Goal: Task Accomplishment & Management: Complete application form

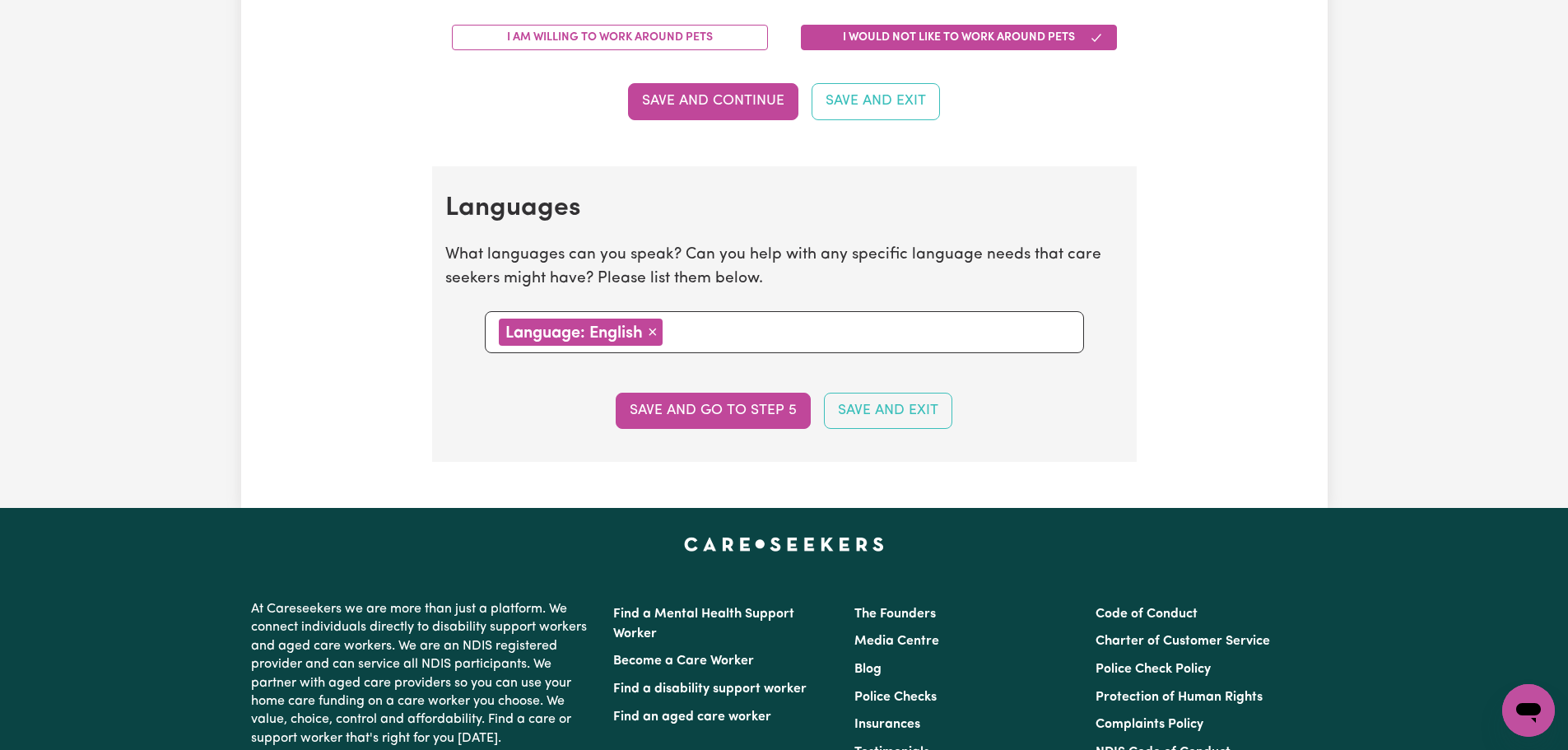
scroll to position [1565, 0]
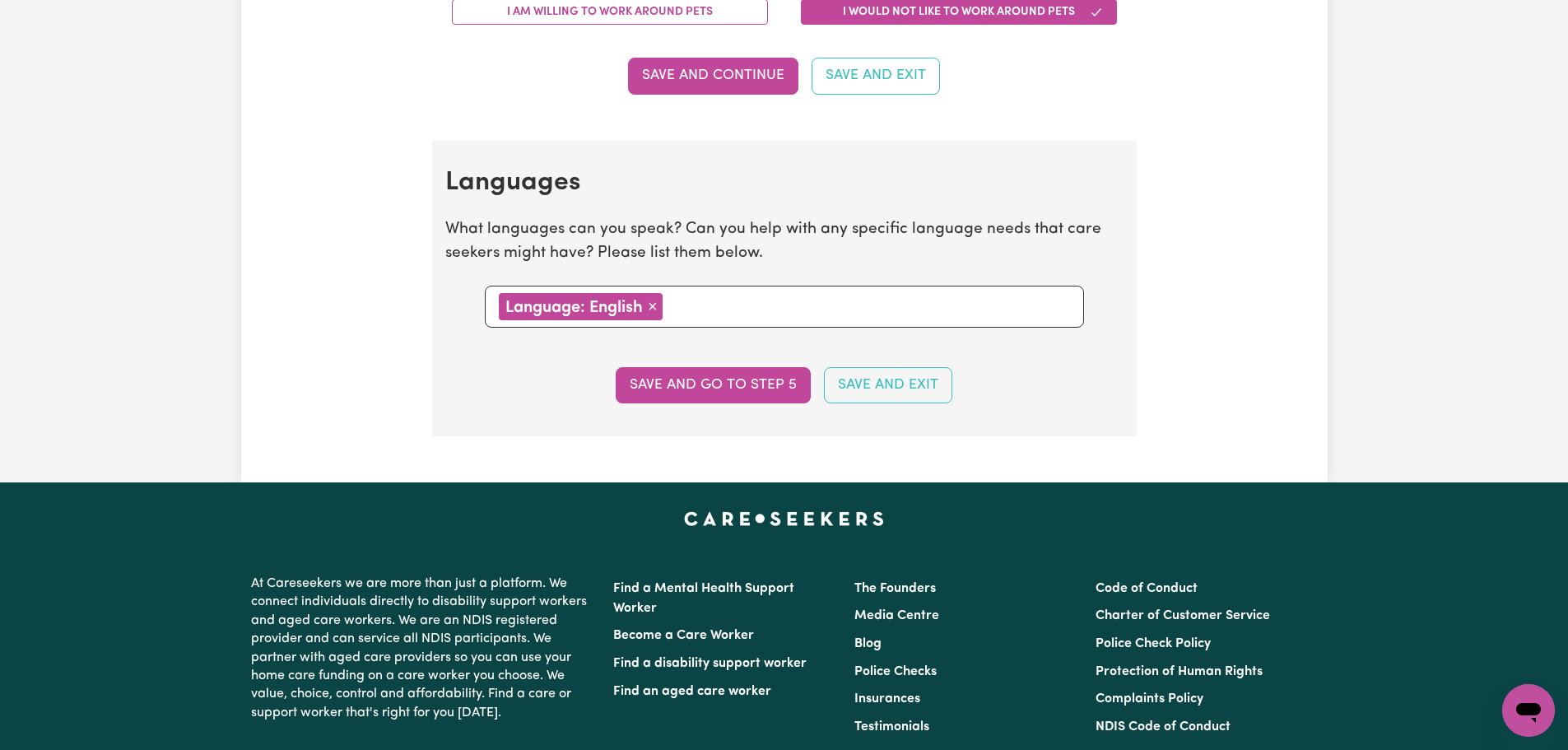
click at [711, 379] on button "Save and go to step 5" at bounding box center [713, 385] width 195 height 36
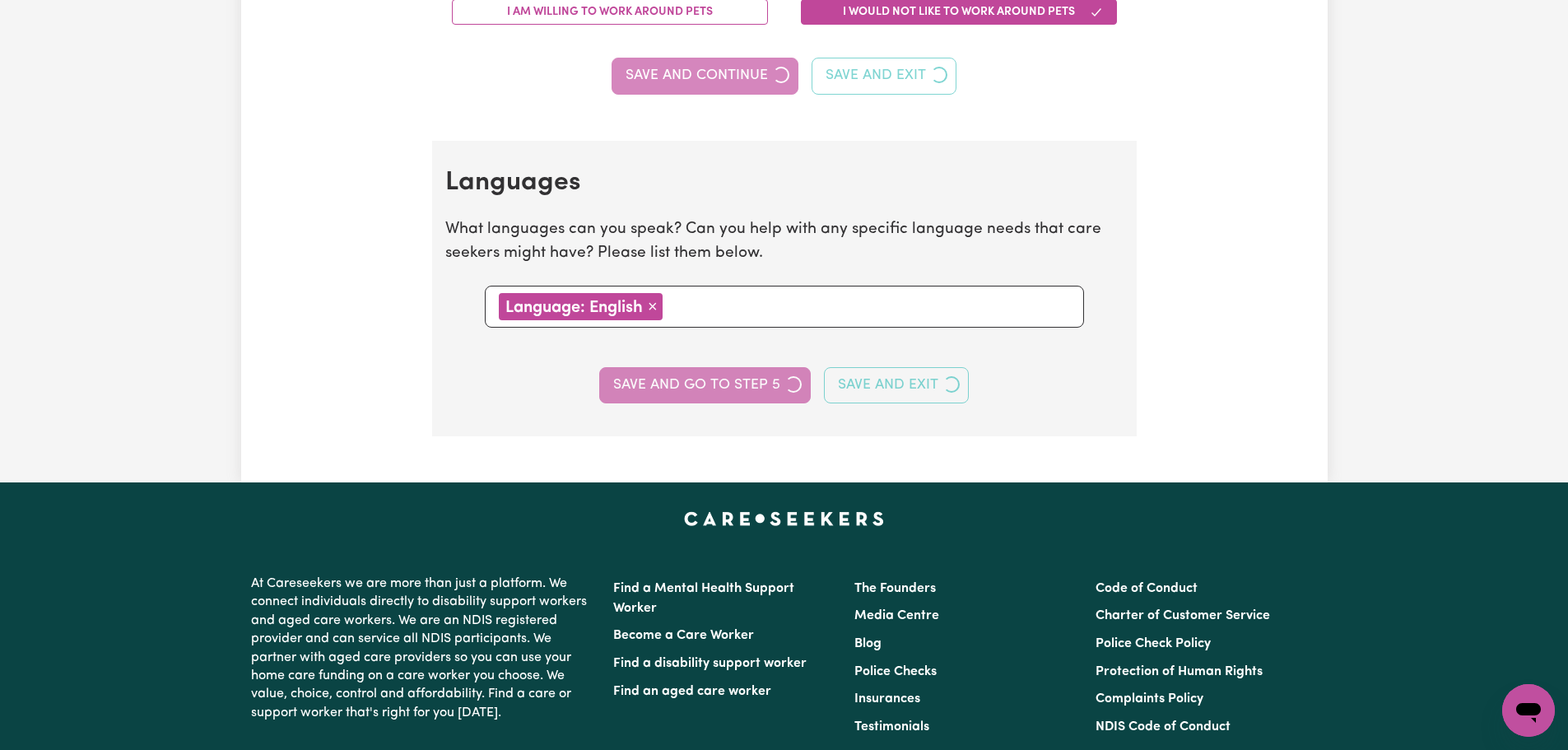
select select "I am providing services by being employed by an organisation"
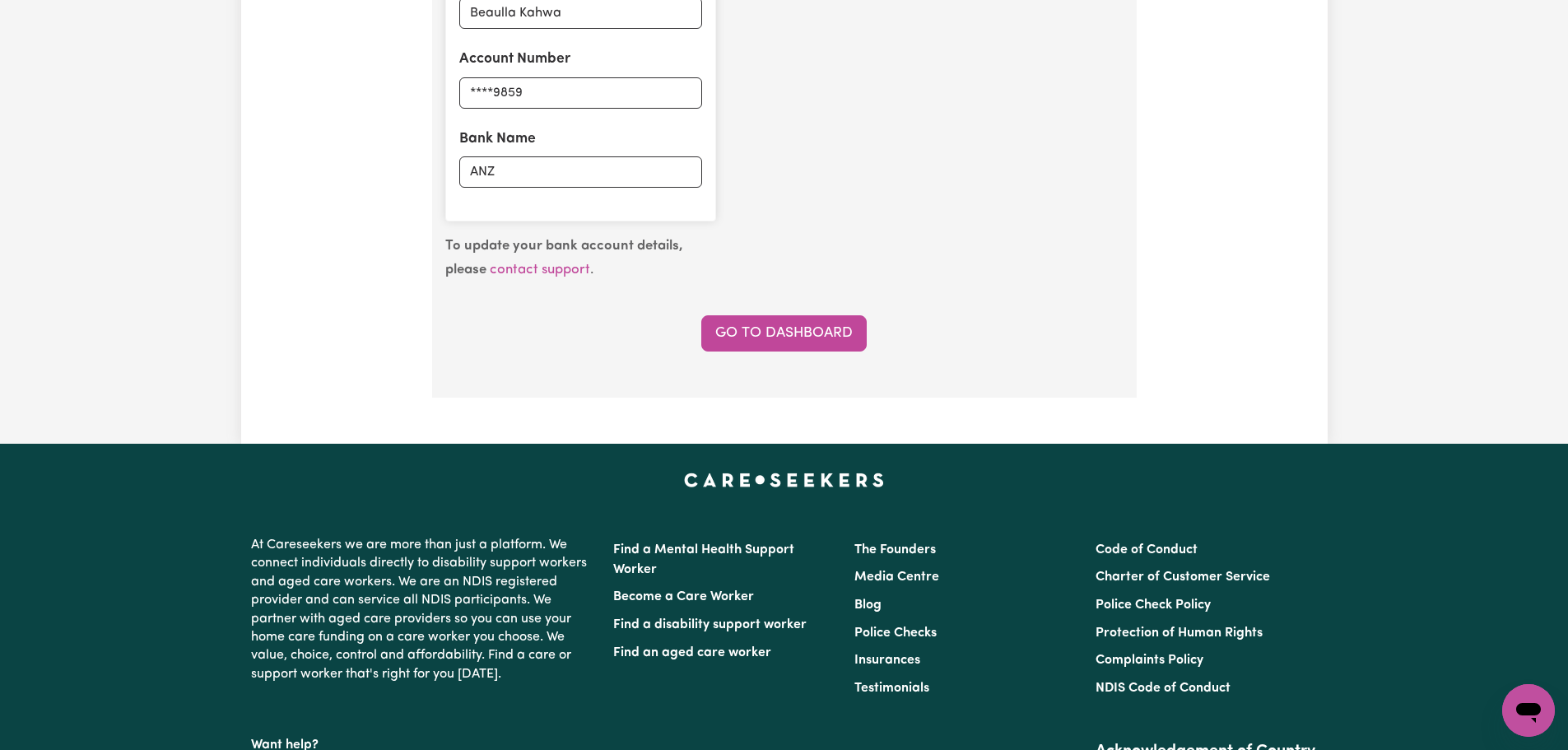
scroll to position [1318, 0]
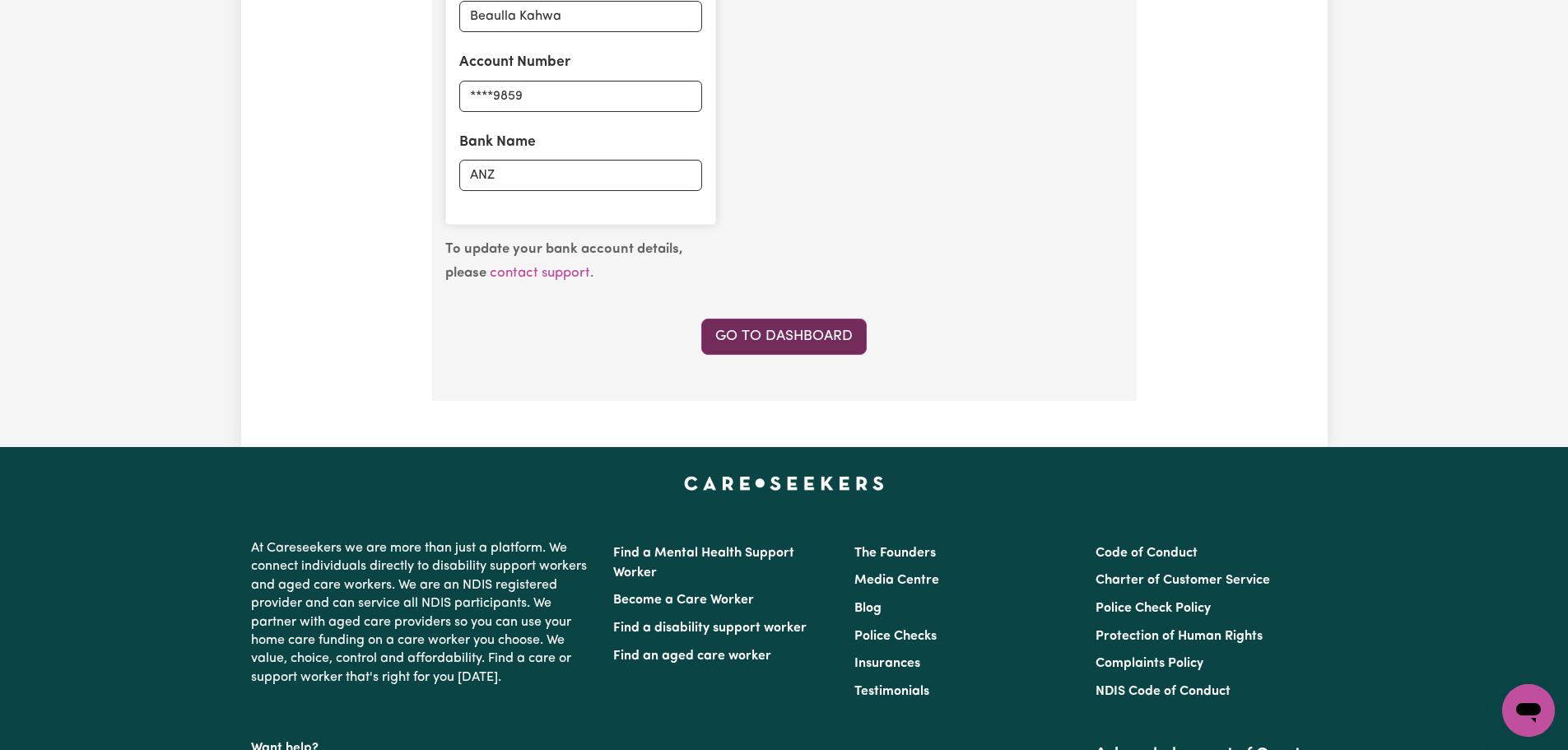
click at [777, 340] on link "Go to Dashboard" at bounding box center [784, 337] width 166 height 36
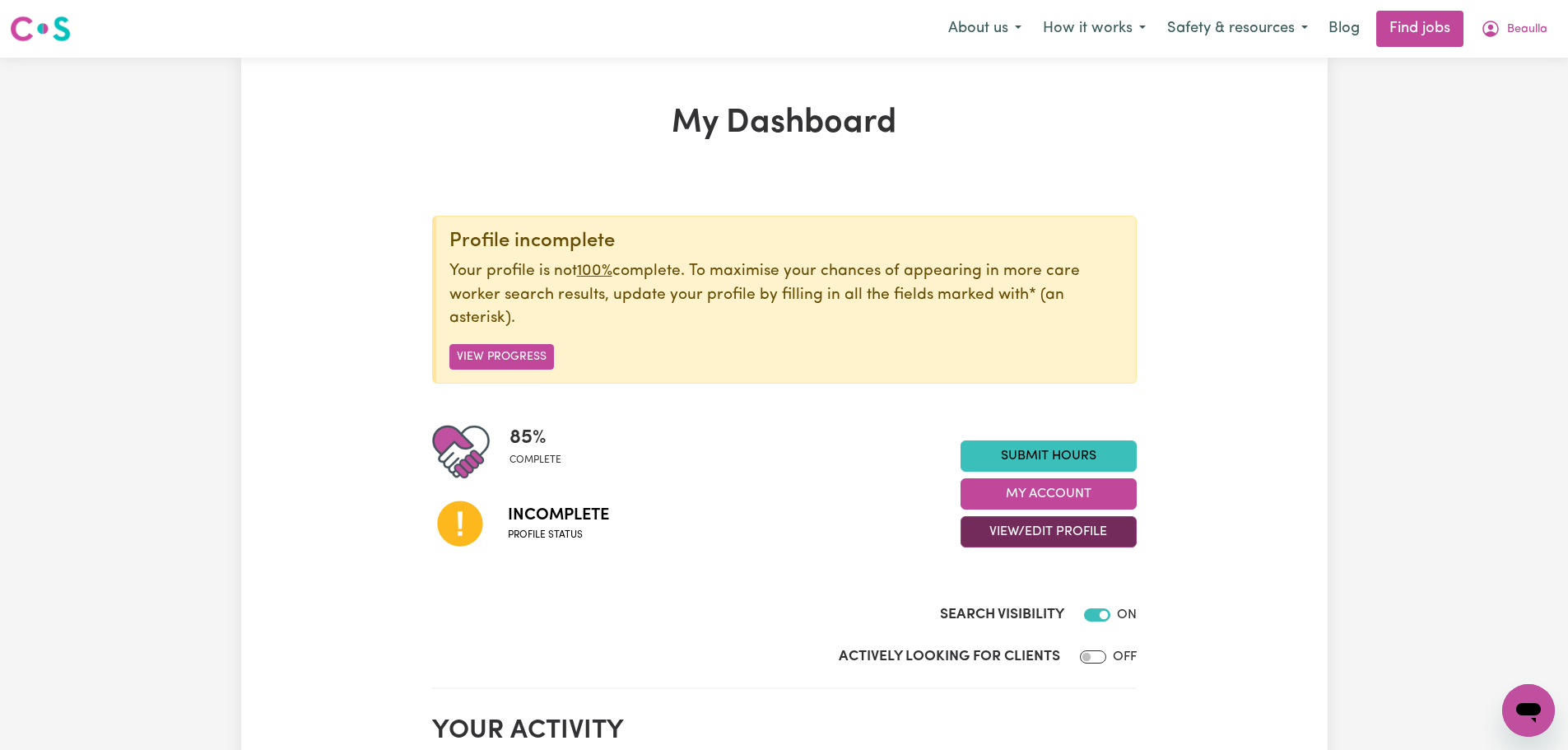
click at [1108, 534] on button "View/Edit Profile" at bounding box center [1049, 532] width 177 height 31
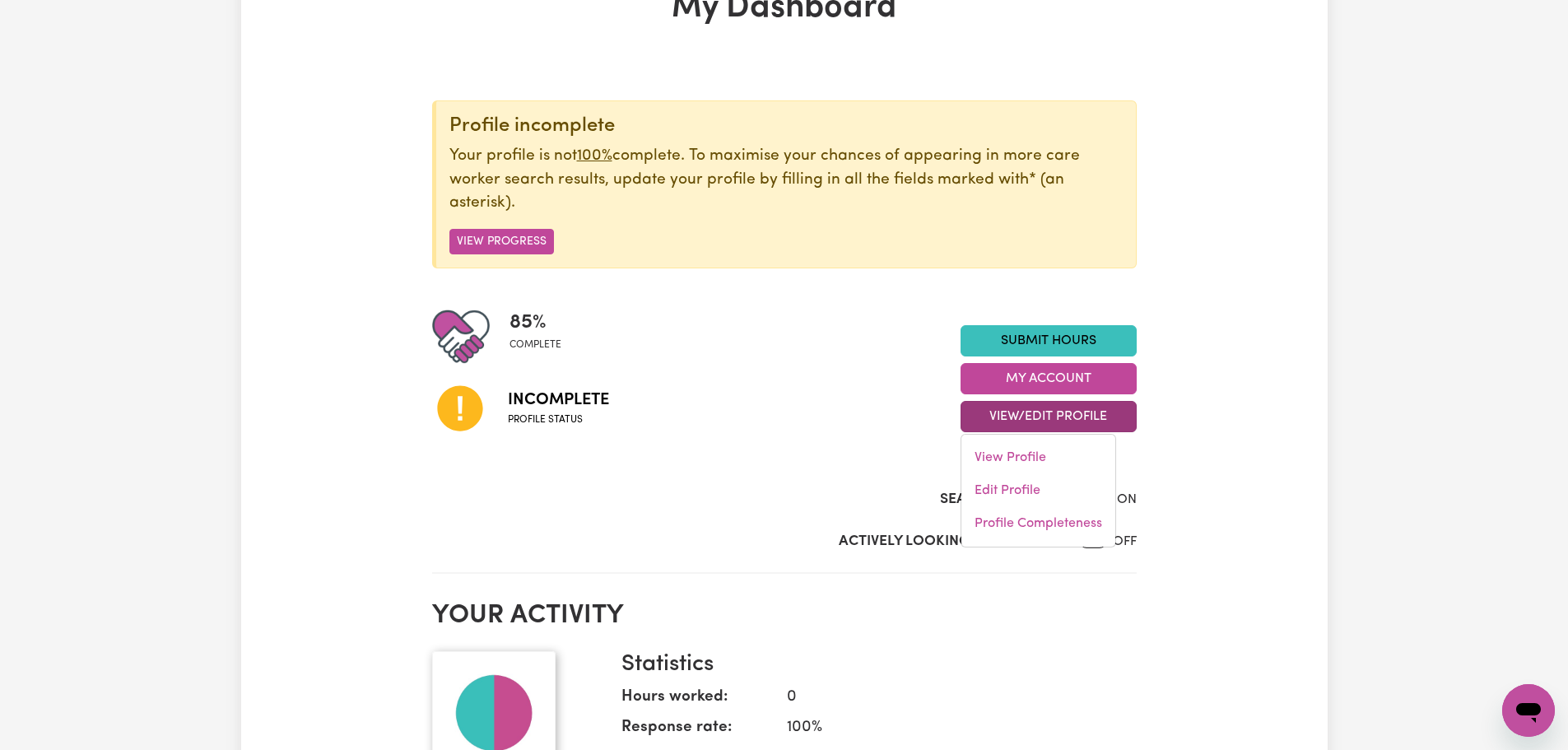
scroll to position [80, 0]
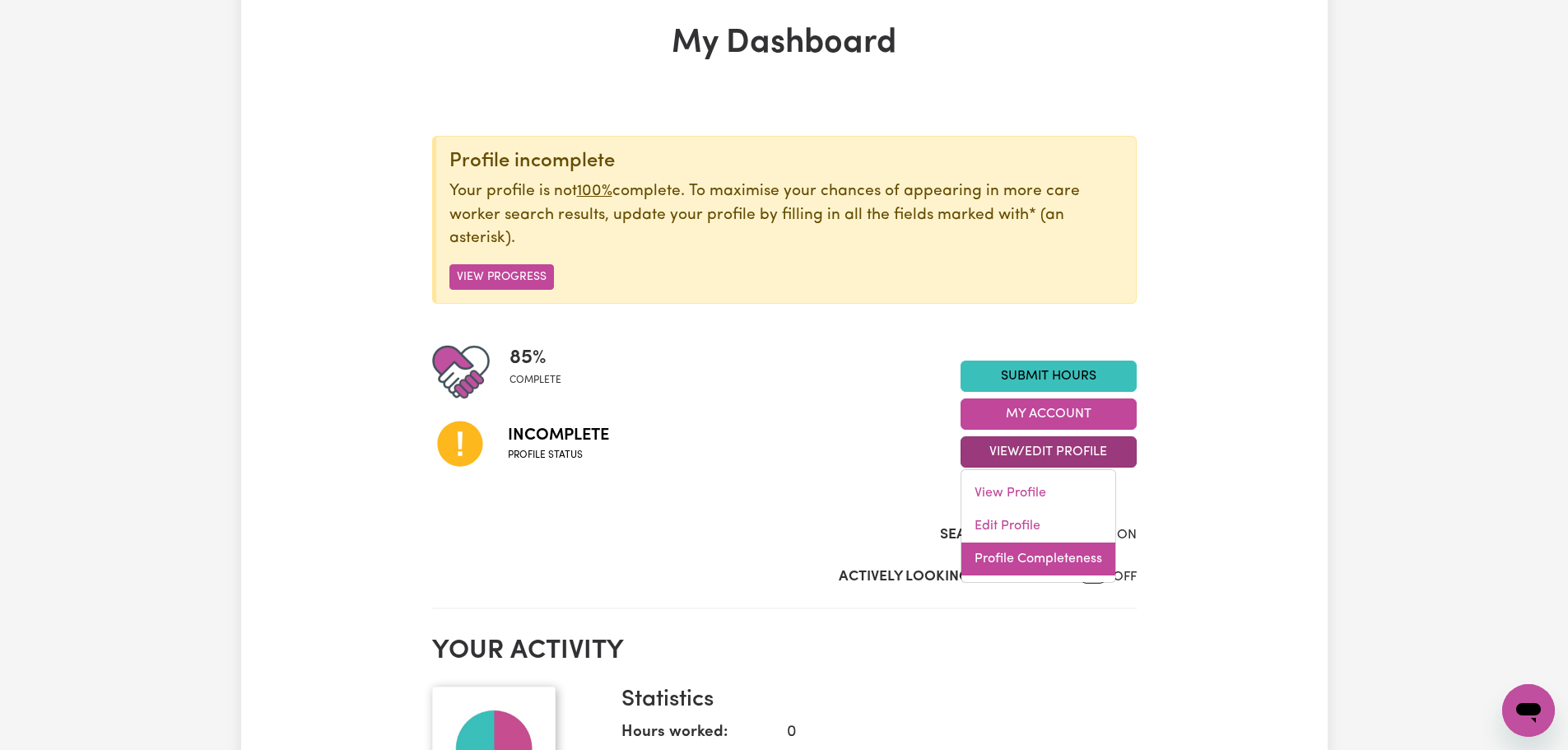
click at [1074, 555] on link "Profile Completeness" at bounding box center [1038, 560] width 154 height 33
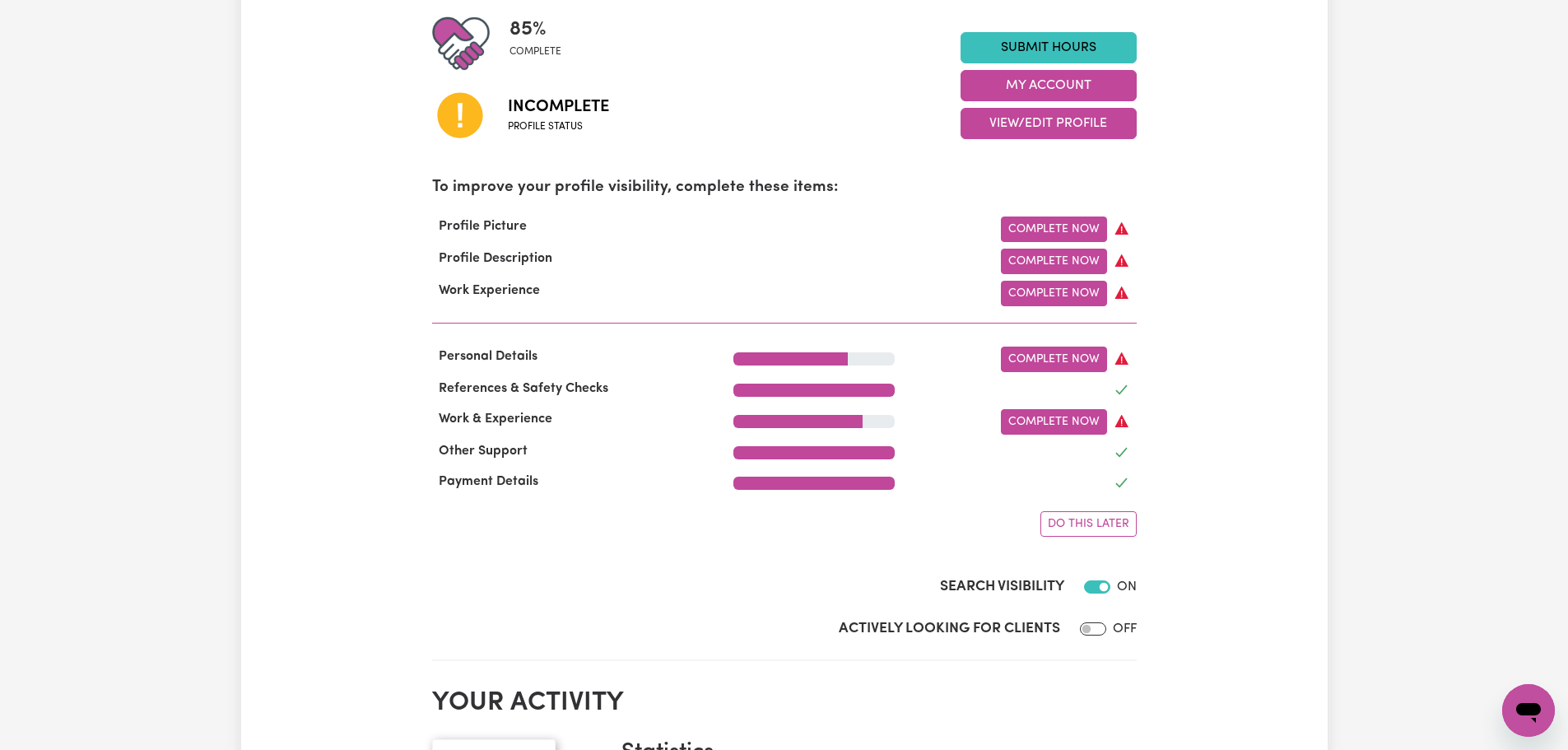
scroll to position [409, 0]
click at [1054, 370] on link "Complete Now" at bounding box center [1054, 358] width 106 height 26
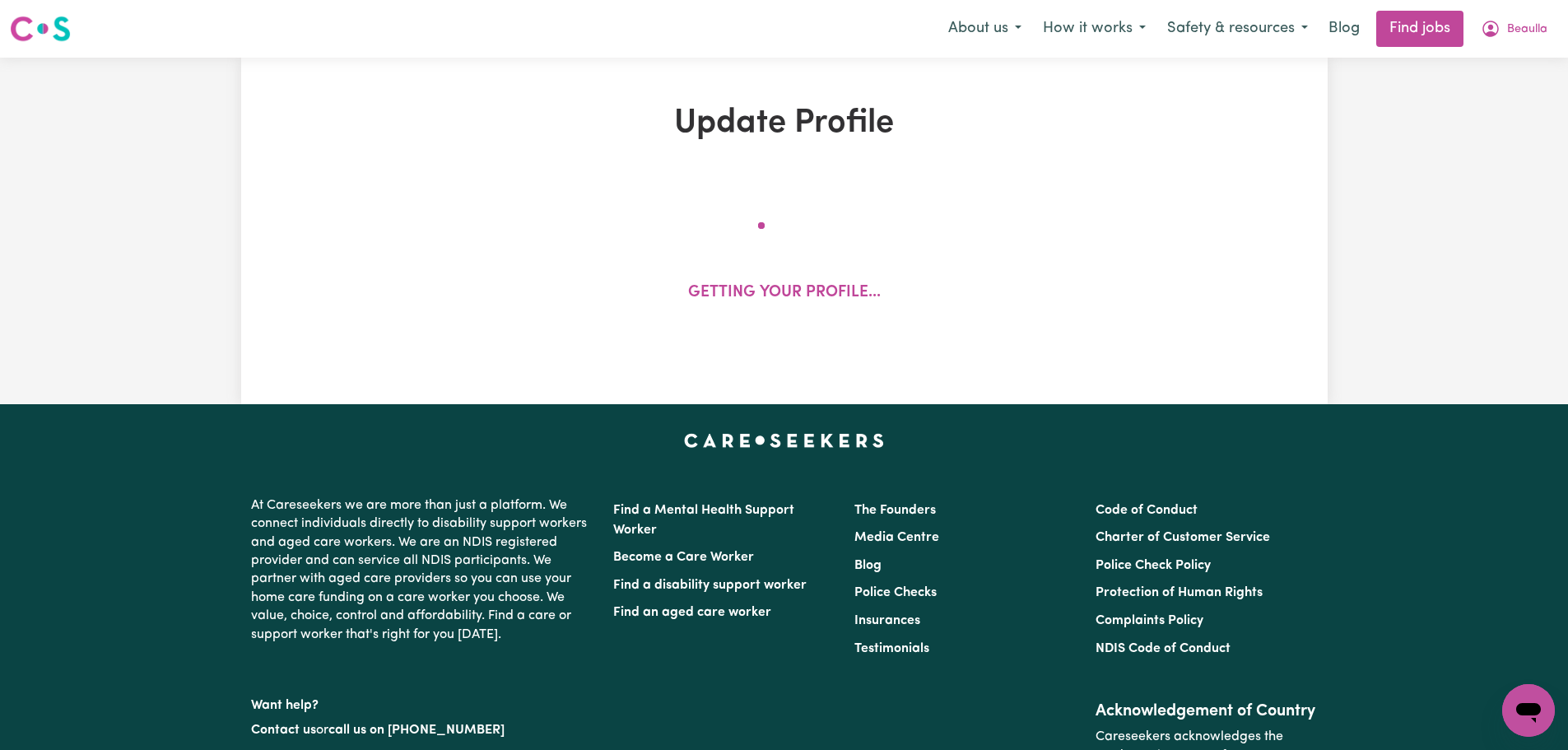
select select "[DEMOGRAPHIC_DATA]"
select select "[DEMOGRAPHIC_DATA] Citizen"
select select "Studying a healthcare related degree or qualification"
select select "55"
select select "80"
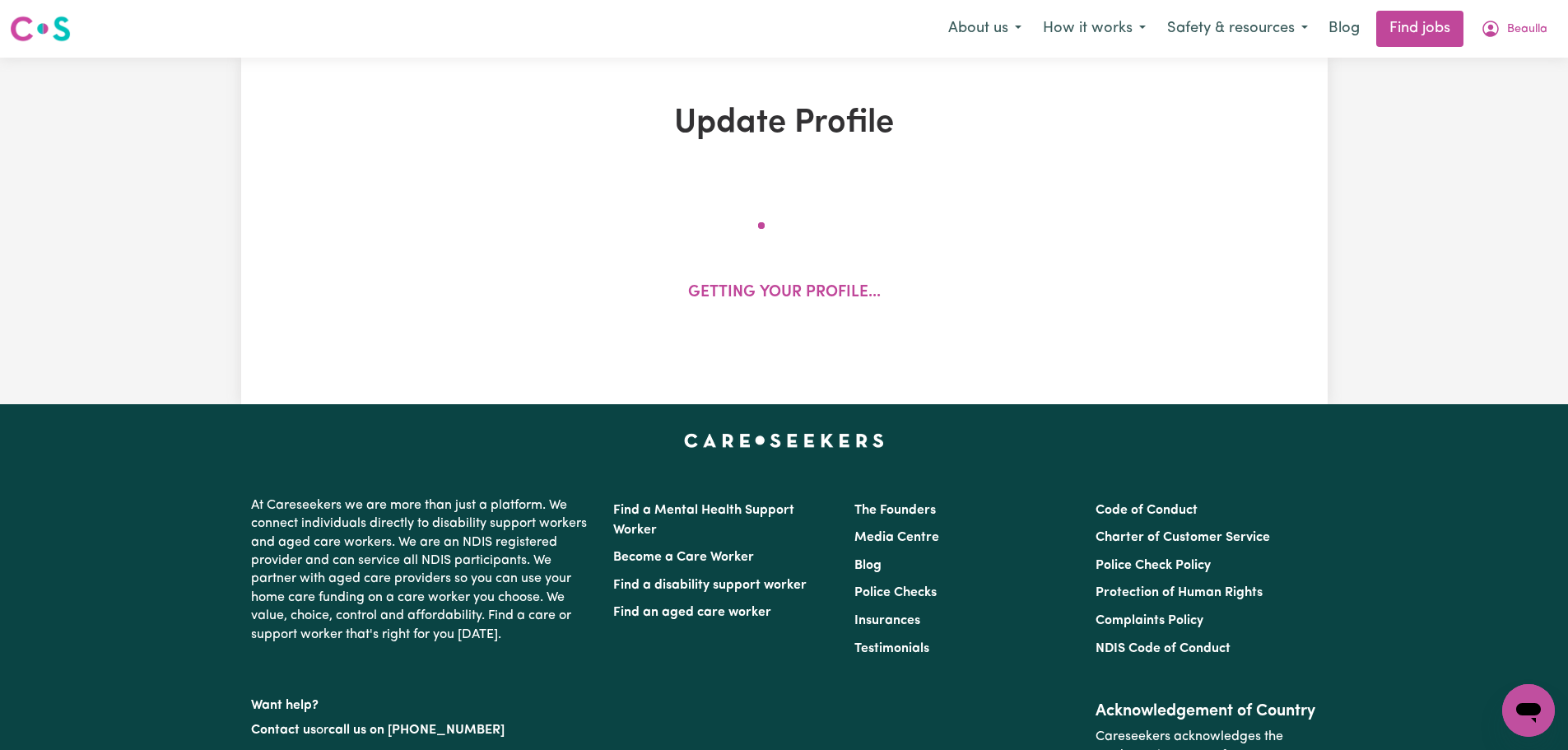
select select "110"
select select "120"
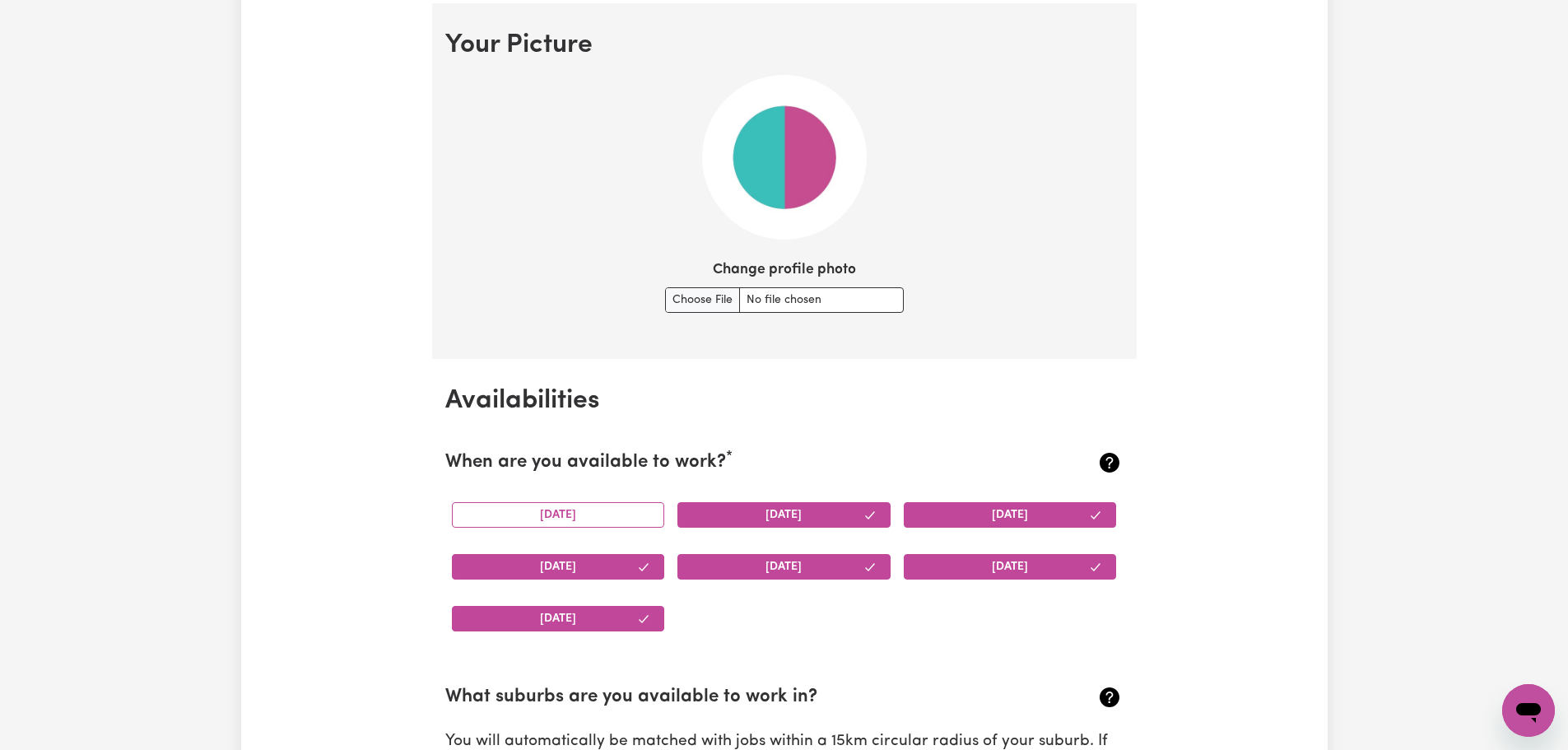
scroll to position [1252, 0]
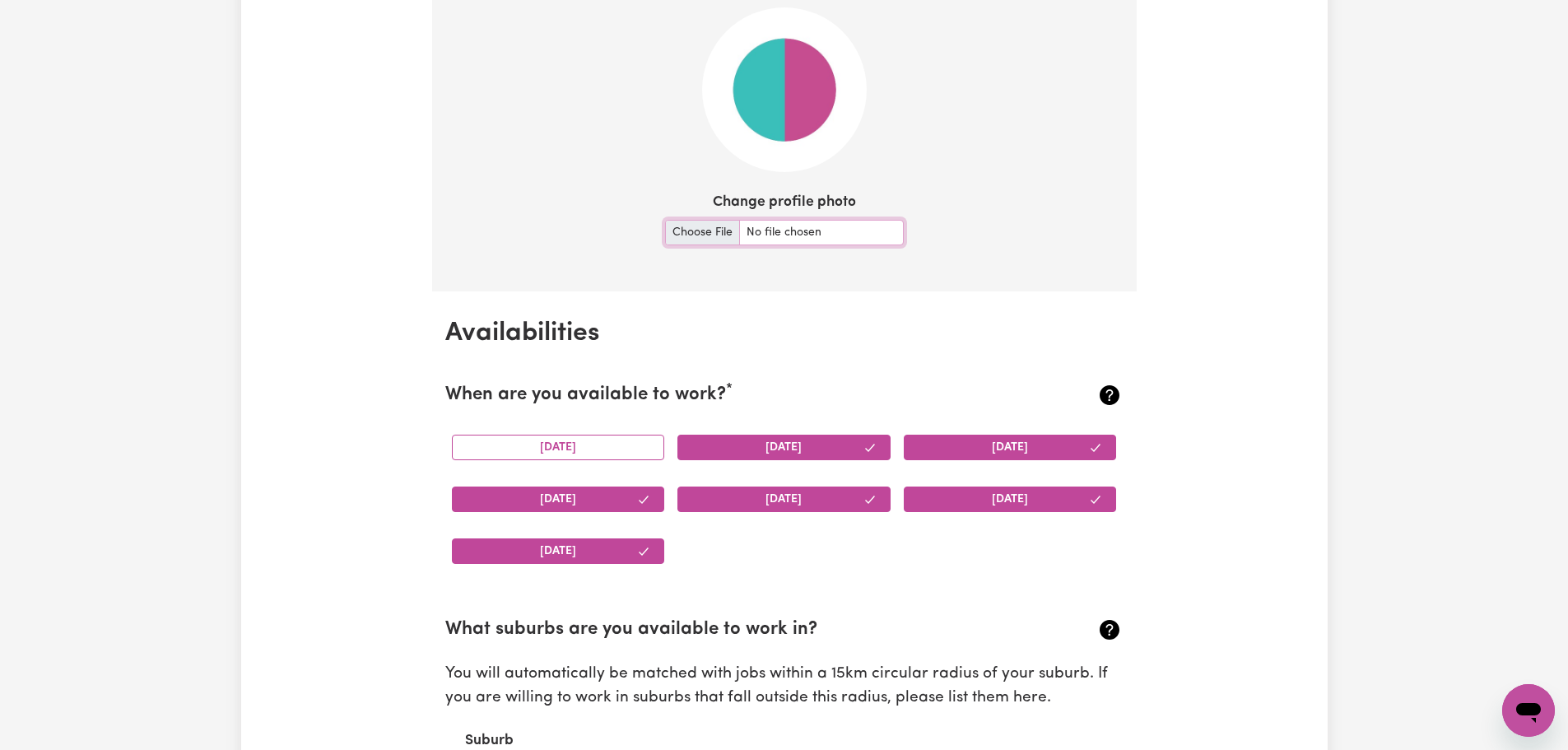
click at [720, 233] on input "Change profile photo" at bounding box center [784, 233] width 238 height 26
click at [709, 231] on input "Change profile photo" at bounding box center [784, 233] width 238 height 26
type input "C:\fakepath\IMG_6981.jpg"
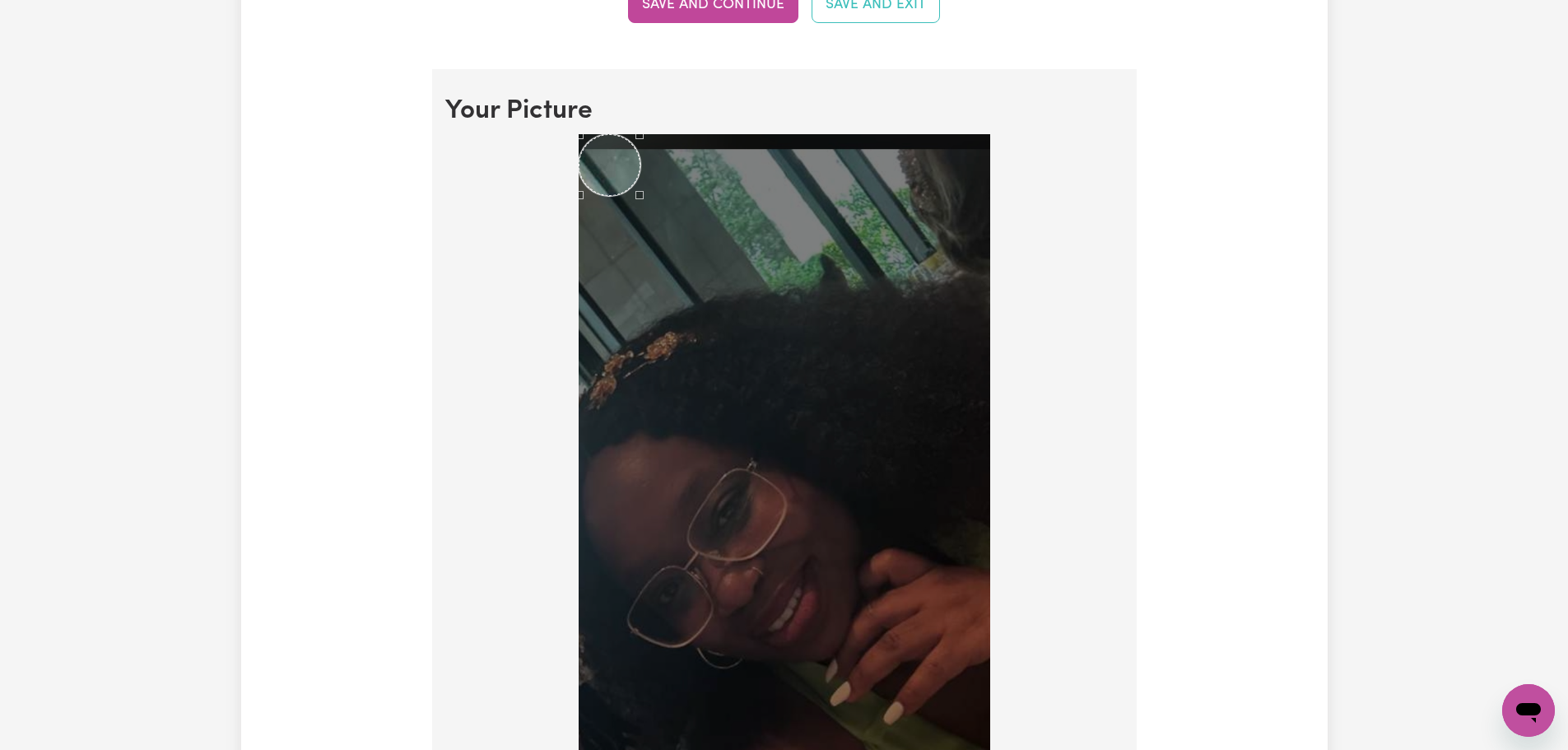
scroll to position [1352, 0]
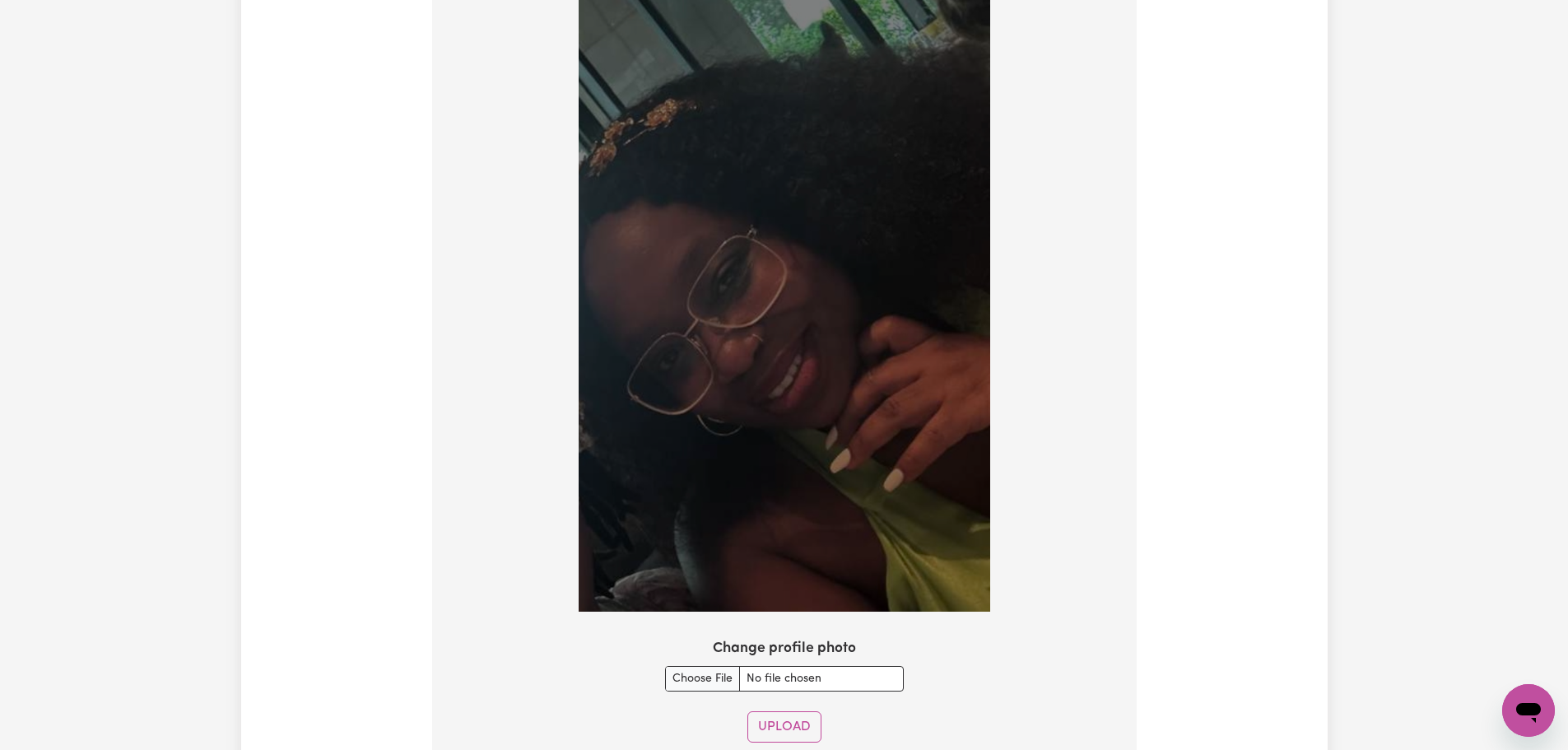
click at [1052, 447] on div at bounding box center [784, 259] width 678 height 718
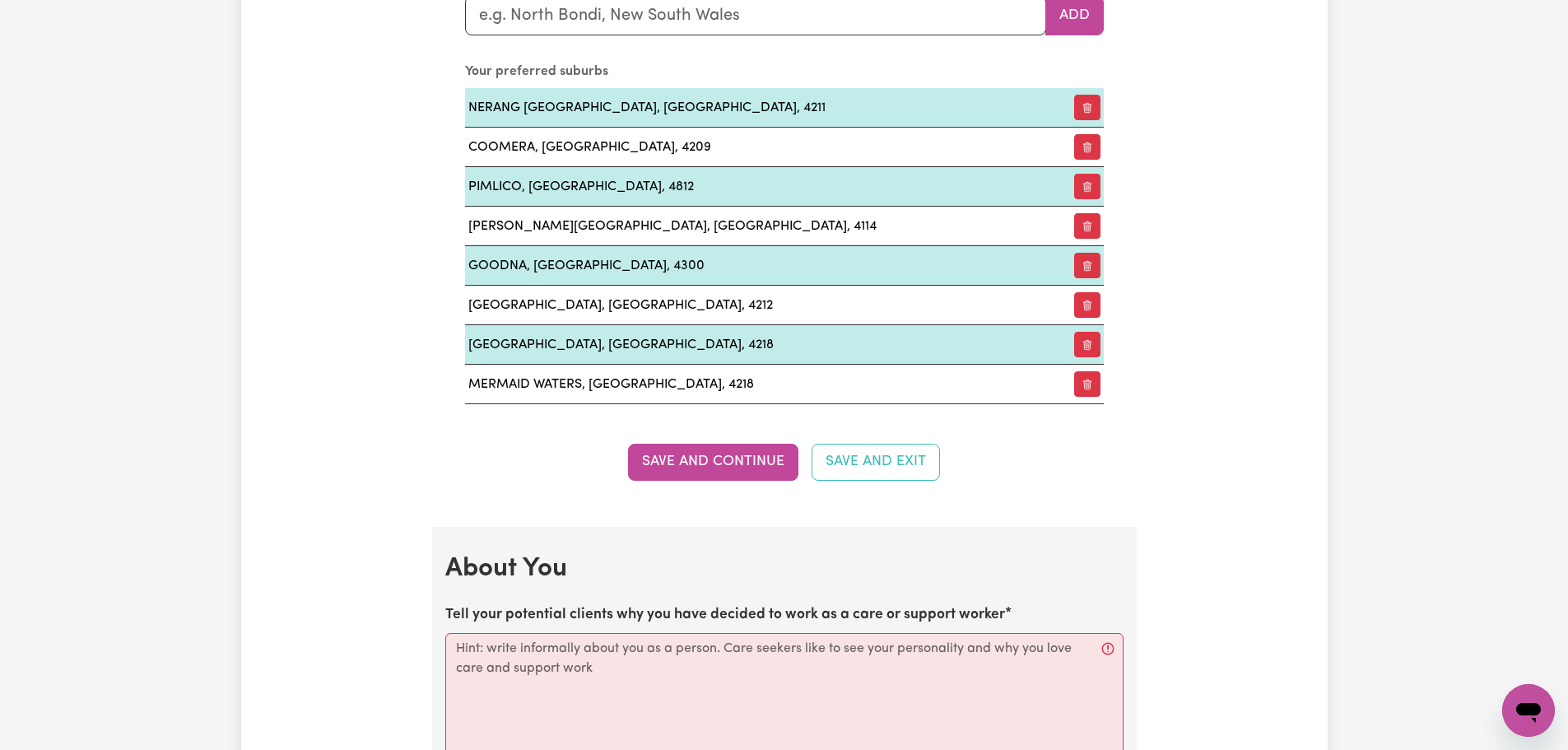
scroll to position [2674, 0]
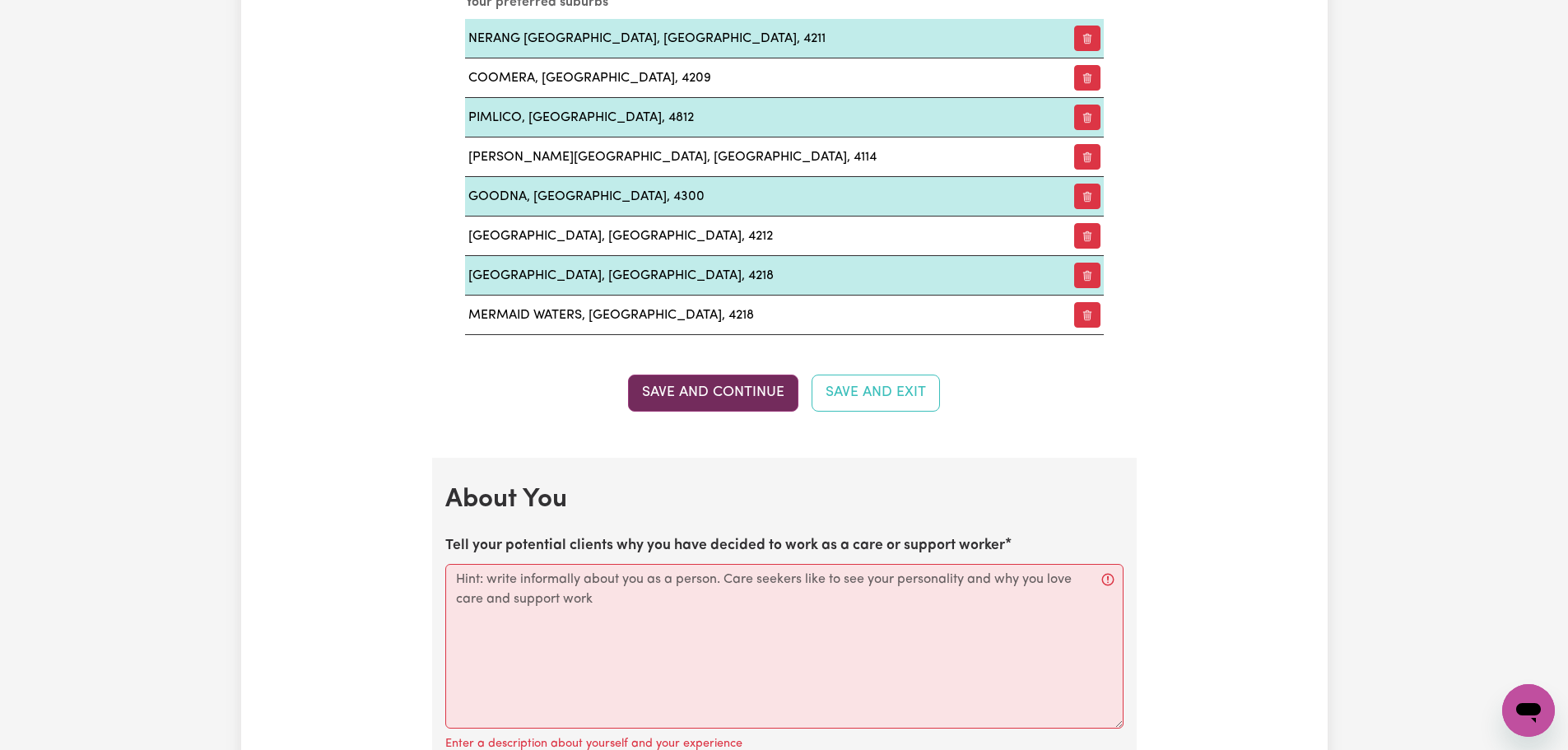
click at [699, 398] on button "Save and Continue" at bounding box center [713, 393] width 171 height 36
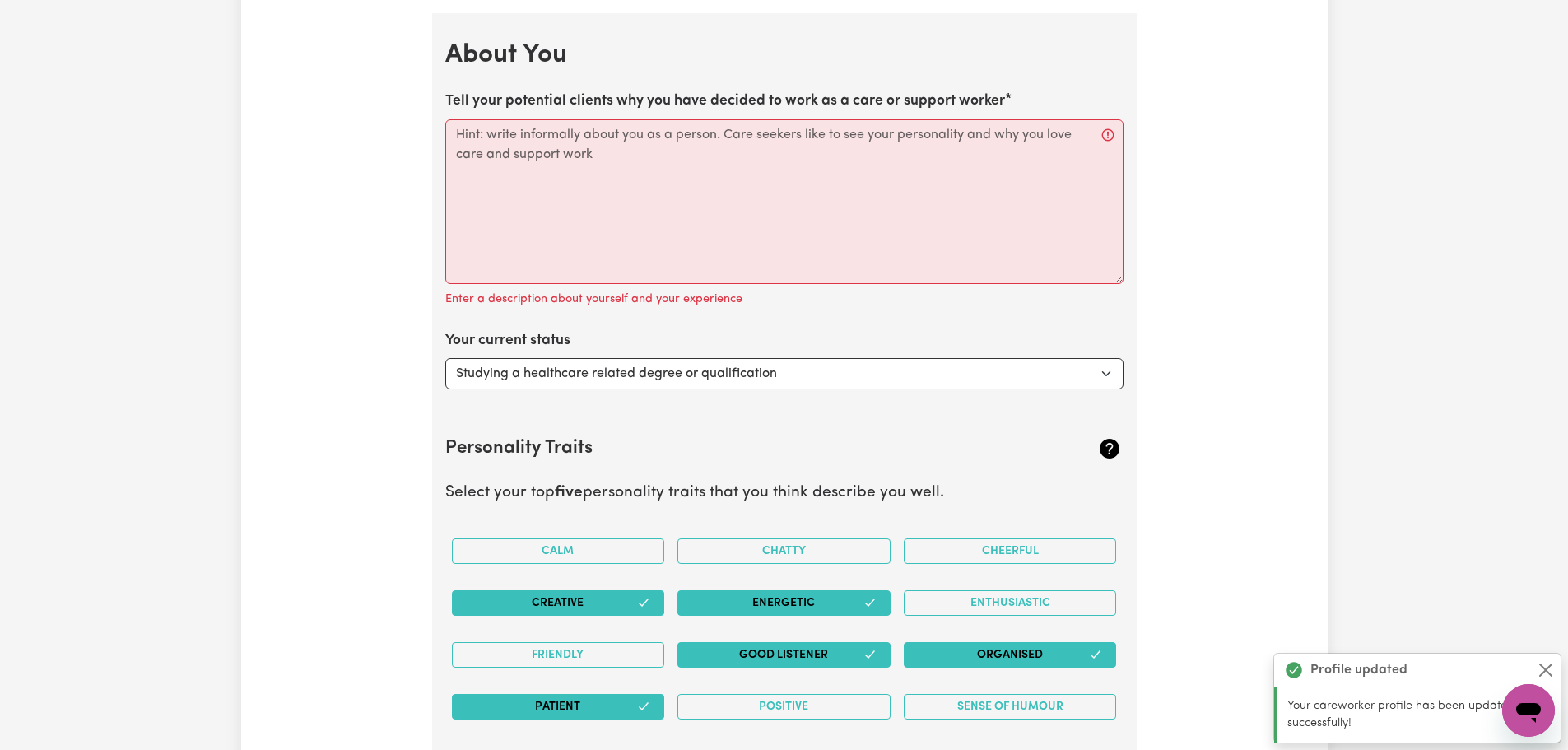
scroll to position [3130, 0]
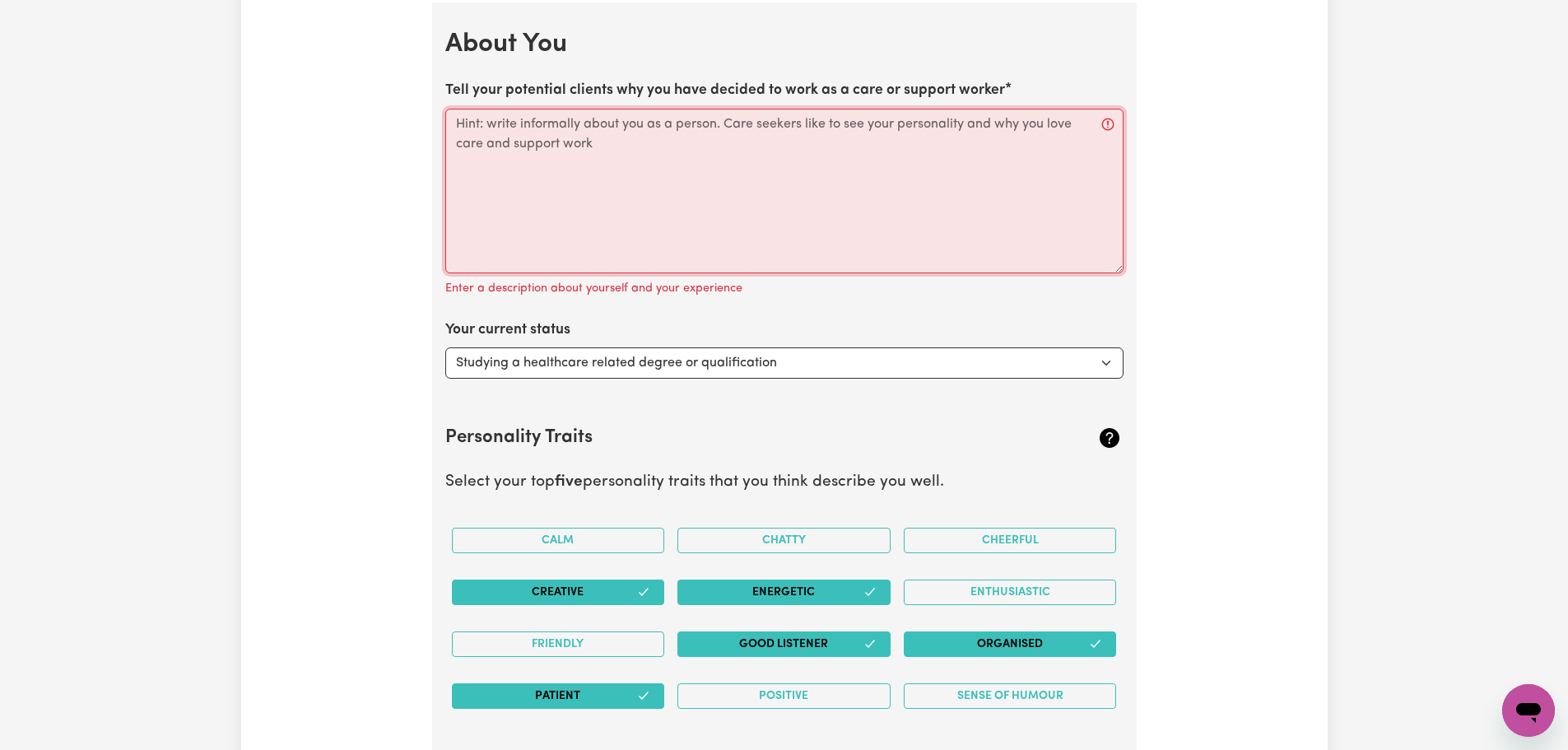
click at [617, 146] on textarea "Tell your potential clients why you have decided to work as a care or support w…" at bounding box center [784, 191] width 678 height 165
click at [583, 151] on textarea "Tell your potential clients why you have decided to work as a care or support w…" at bounding box center [784, 191] width 678 height 165
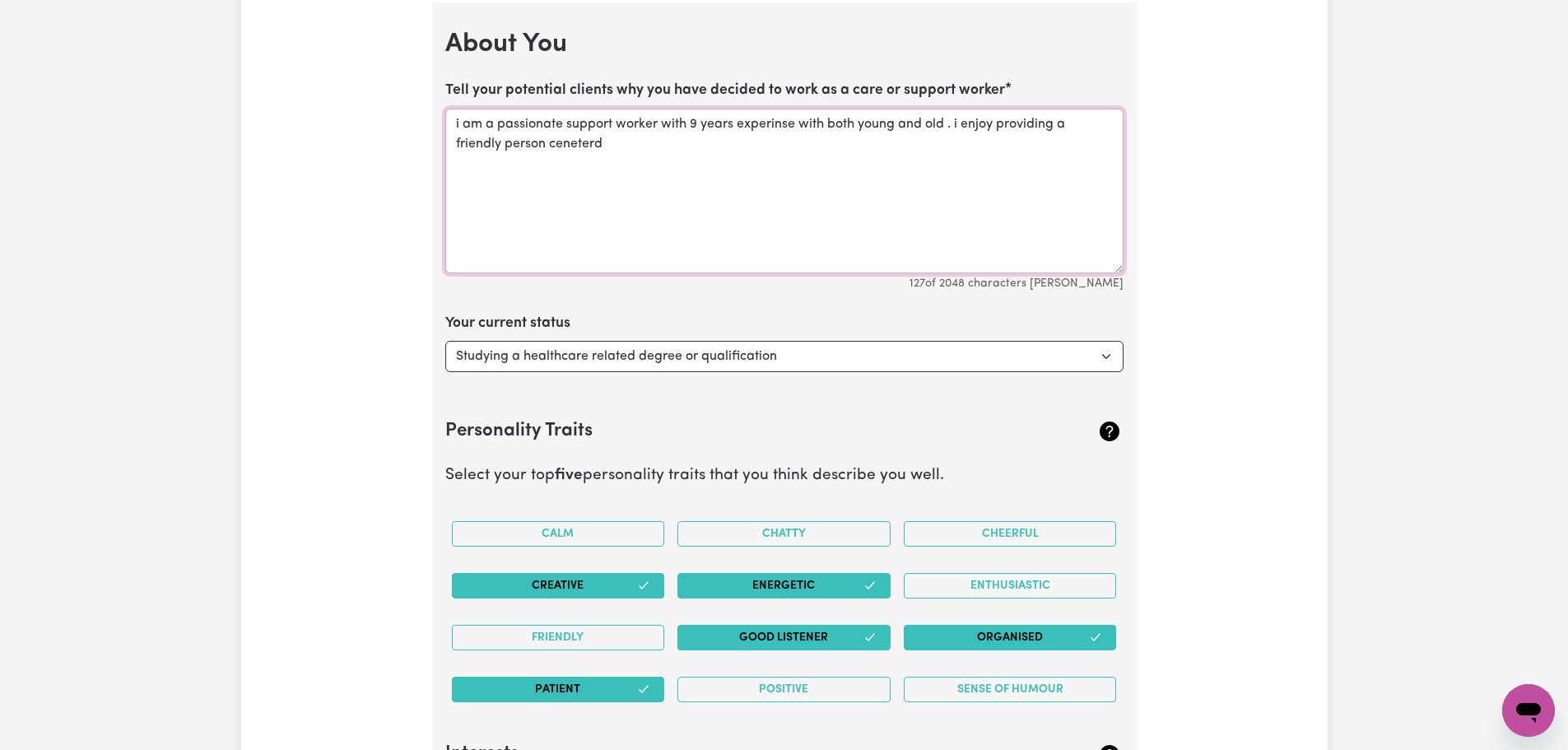
click at [599, 144] on textarea "i am a passionate support worker with 9 years experinse with both young and old…" at bounding box center [784, 191] width 678 height 165
click at [593, 144] on textarea "i am a passionate support worker with 9 years experinse with both young and old…" at bounding box center [784, 191] width 678 height 165
click at [781, 126] on textarea "i am a passionate support worker with 9 years experinse with both young and old…" at bounding box center [784, 191] width 678 height 165
click at [578, 142] on textarea "i am a passionate support worker with 9 years experience with both young and ol…" at bounding box center [784, 191] width 678 height 165
click at [617, 148] on textarea "i am a passionate support worker with 9 years experience with both young and ol…" at bounding box center [784, 191] width 678 height 165
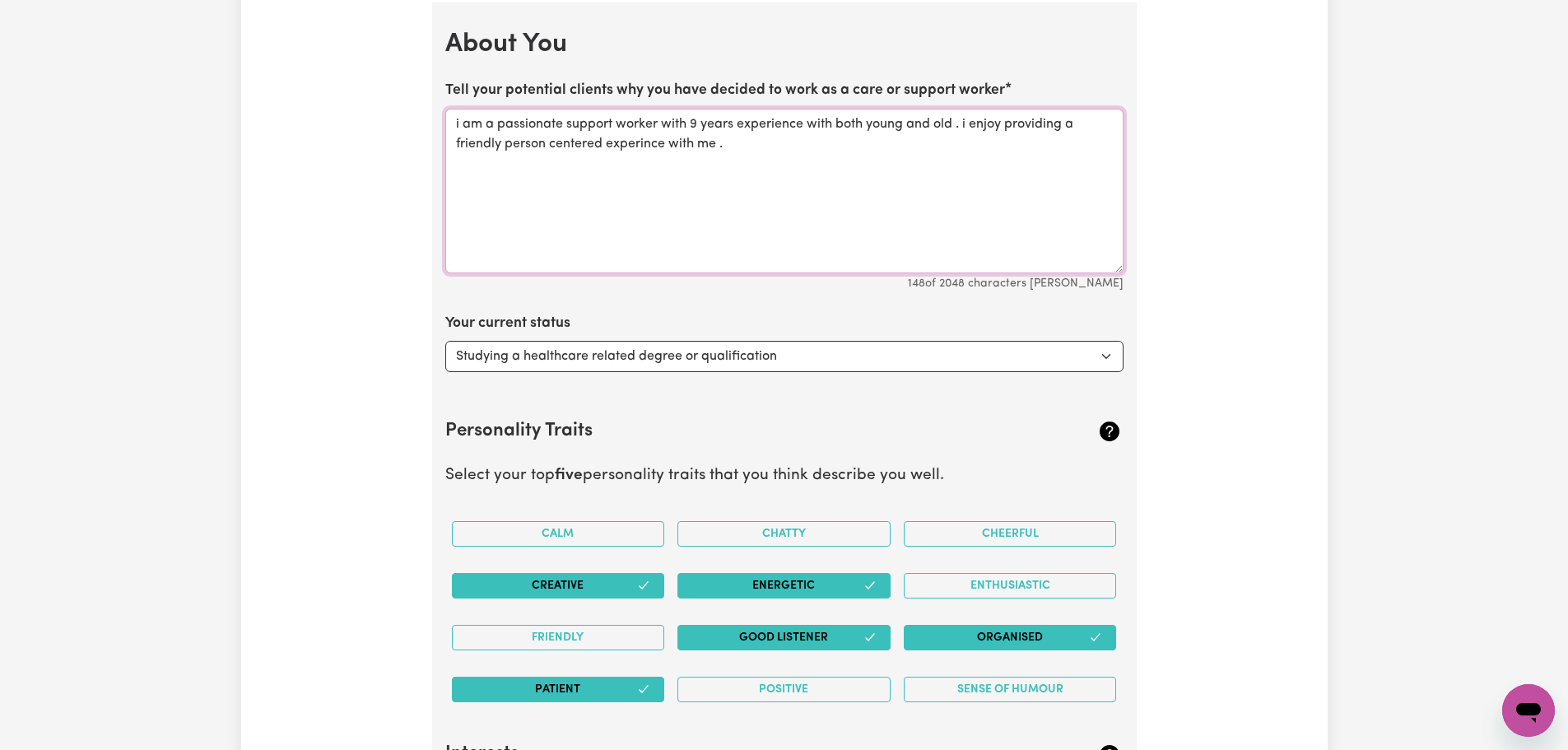
click at [653, 144] on textarea "i am a passionate support worker with 9 years experience with both young and ol…" at bounding box center [784, 191] width 678 height 165
click at [759, 149] on textarea "i am a passionate support worker with 9 years experience with both young and ol…" at bounding box center [784, 191] width 678 height 165
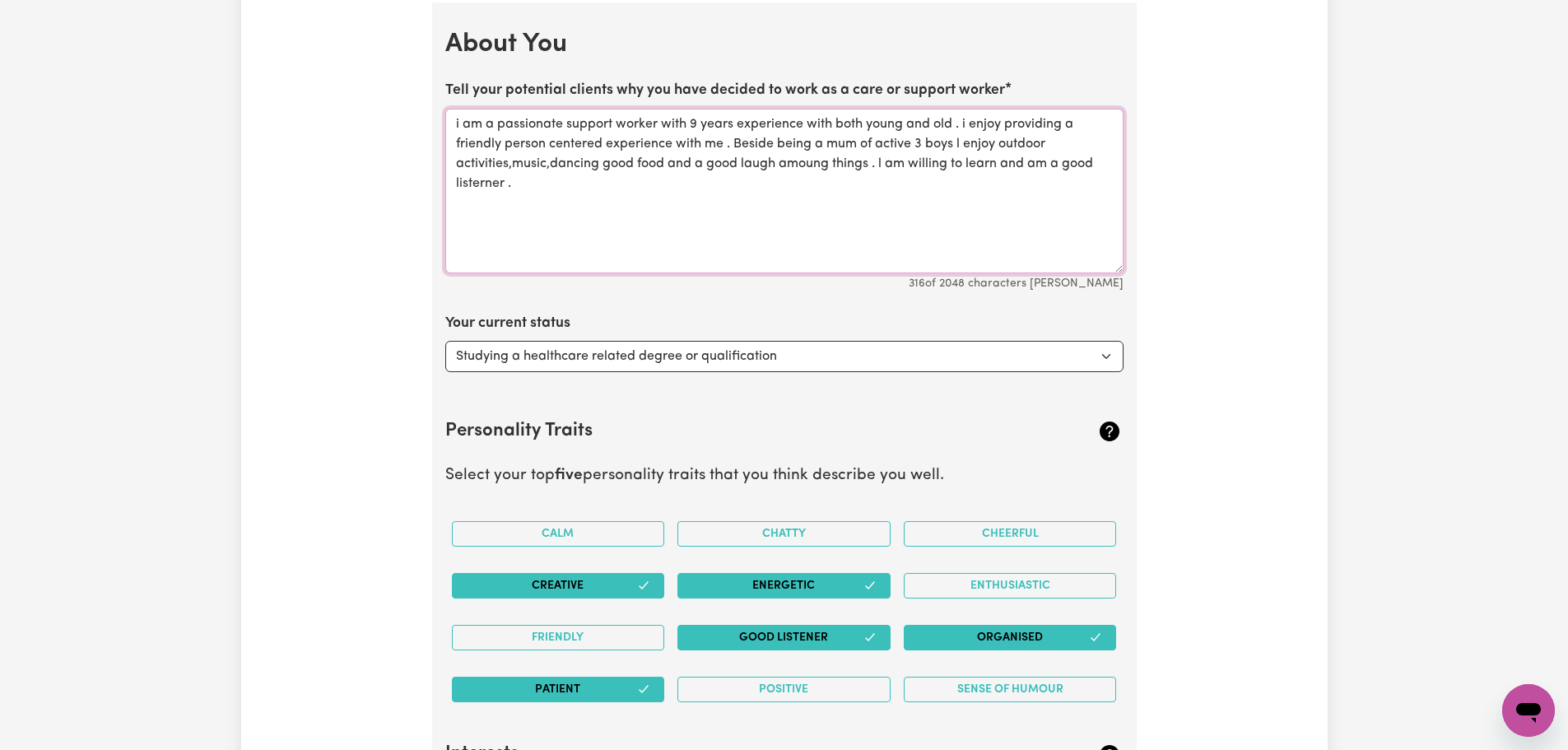
click at [492, 185] on textarea "i am a passionate support worker with 9 years experience with both young and ol…" at bounding box center [784, 191] width 678 height 165
click at [809, 161] on textarea "i am a passionate support worker with 9 years experience with both young and ol…" at bounding box center [784, 191] width 678 height 165
click at [572, 160] on textarea "i am a passionate support worker with 9 years experience with both young and ol…" at bounding box center [784, 191] width 678 height 165
drag, startPoint x: 572, startPoint y: 160, endPoint x: 575, endPoint y: 168, distance: 8.5
click at [575, 168] on textarea "i am a passionate support worker with 9 years experience with both young and ol…" at bounding box center [784, 191] width 678 height 165
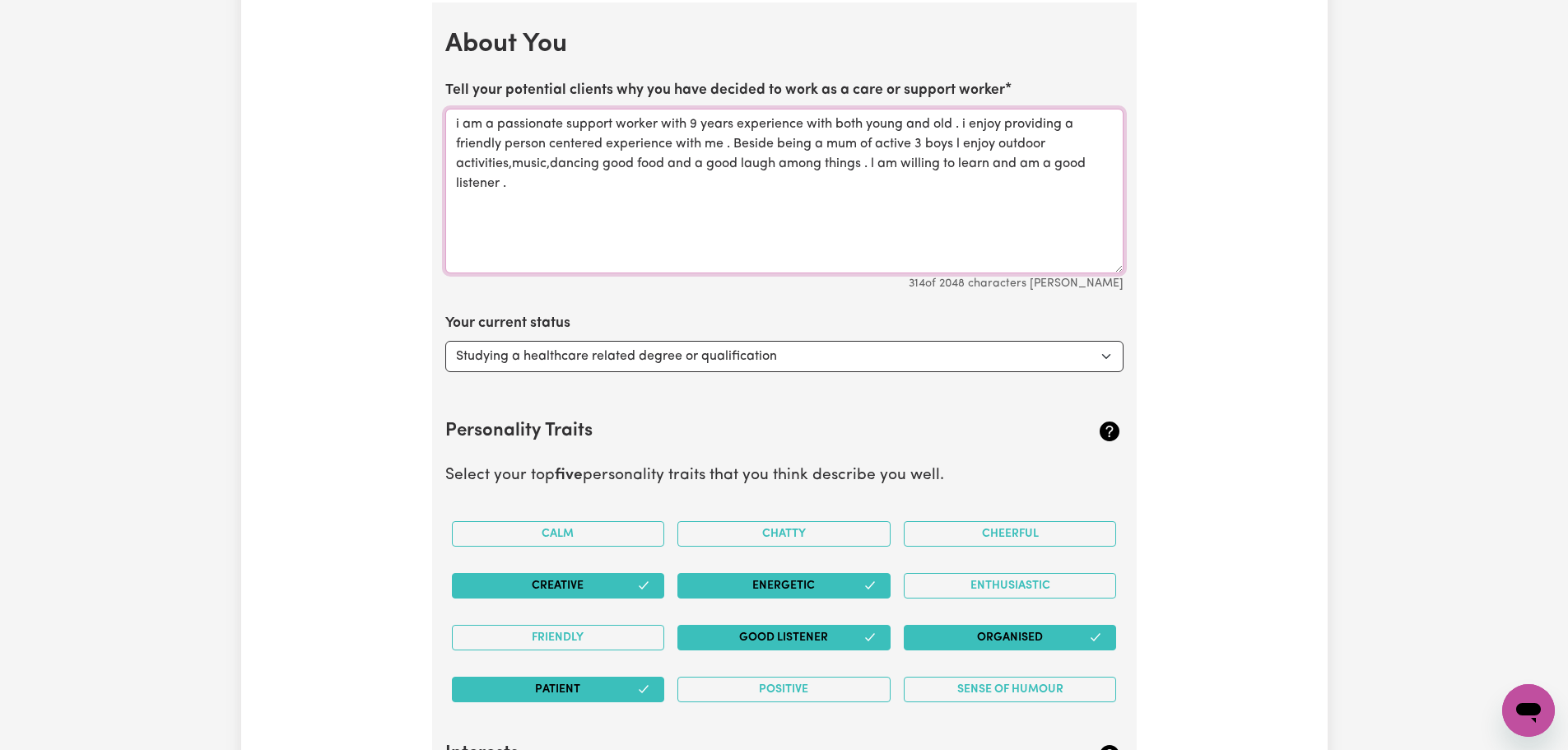
click at [549, 163] on textarea "i am a passionate support worker with 9 years experience with both young and ol…" at bounding box center [784, 191] width 678 height 165
click at [513, 164] on textarea "i am a passionate support worker with 9 years experience with both young and ol…" at bounding box center [784, 191] width 678 height 165
click at [460, 123] on textarea "i am a passionate support worker with 9 years experience with both young and ol…" at bounding box center [784, 191] width 678 height 165
click at [967, 121] on textarea "l am a passionate support worker with 9 years experience with both young and ol…" at bounding box center [784, 191] width 678 height 165
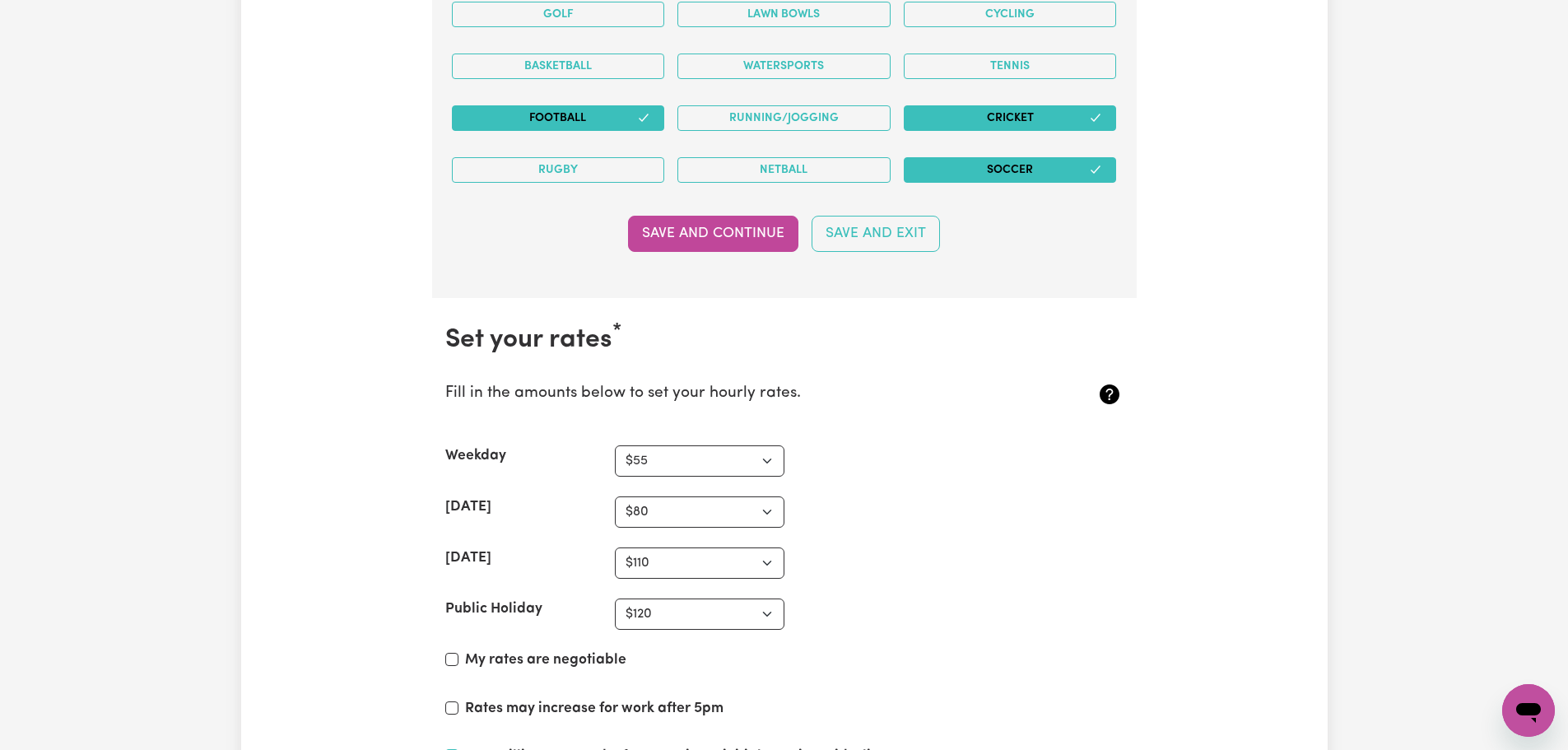
scroll to position [4447, 0]
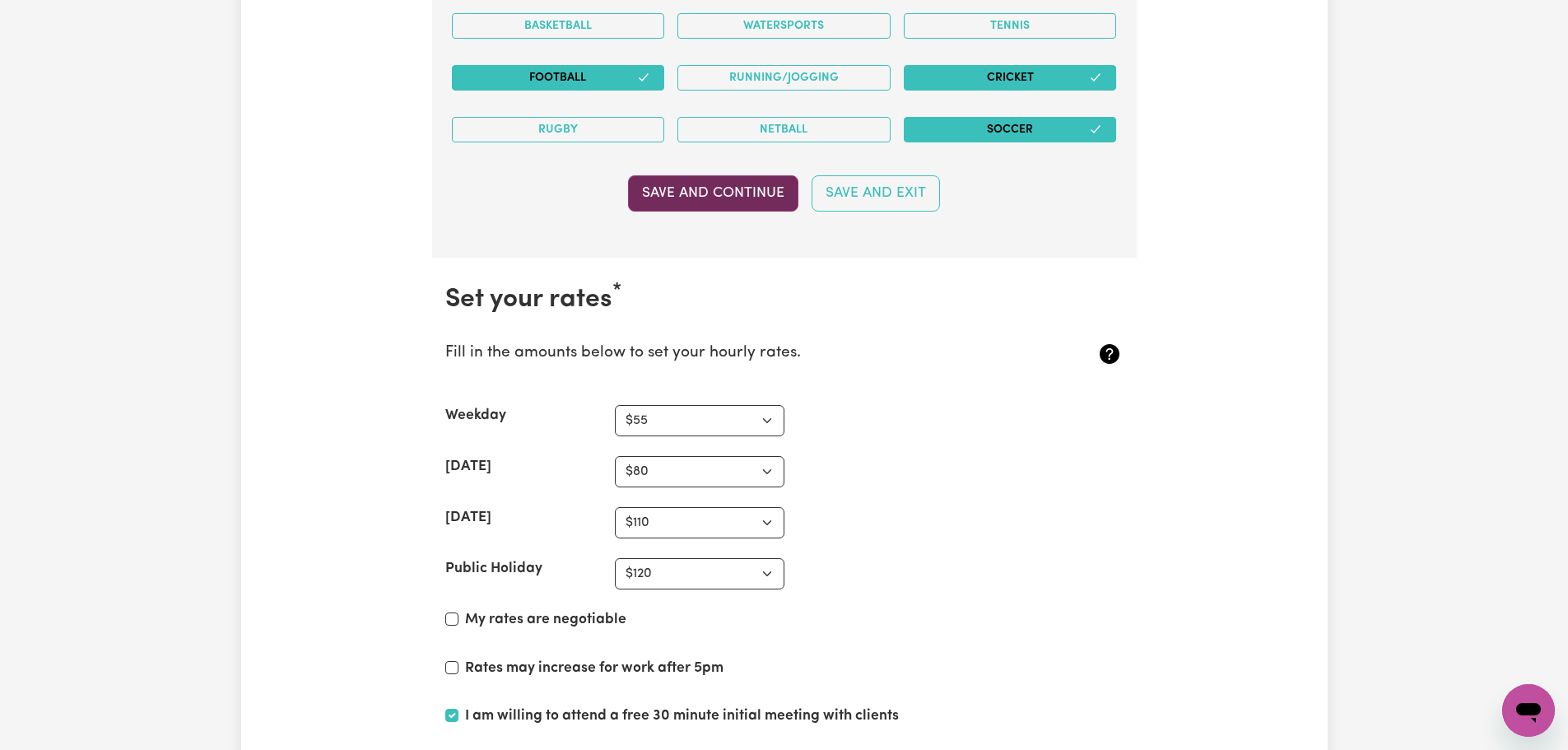
type textarea "l am a passionate support worker with 9 years experience with both young and ol…"
click at [779, 188] on button "Save and Continue" at bounding box center [713, 193] width 171 height 36
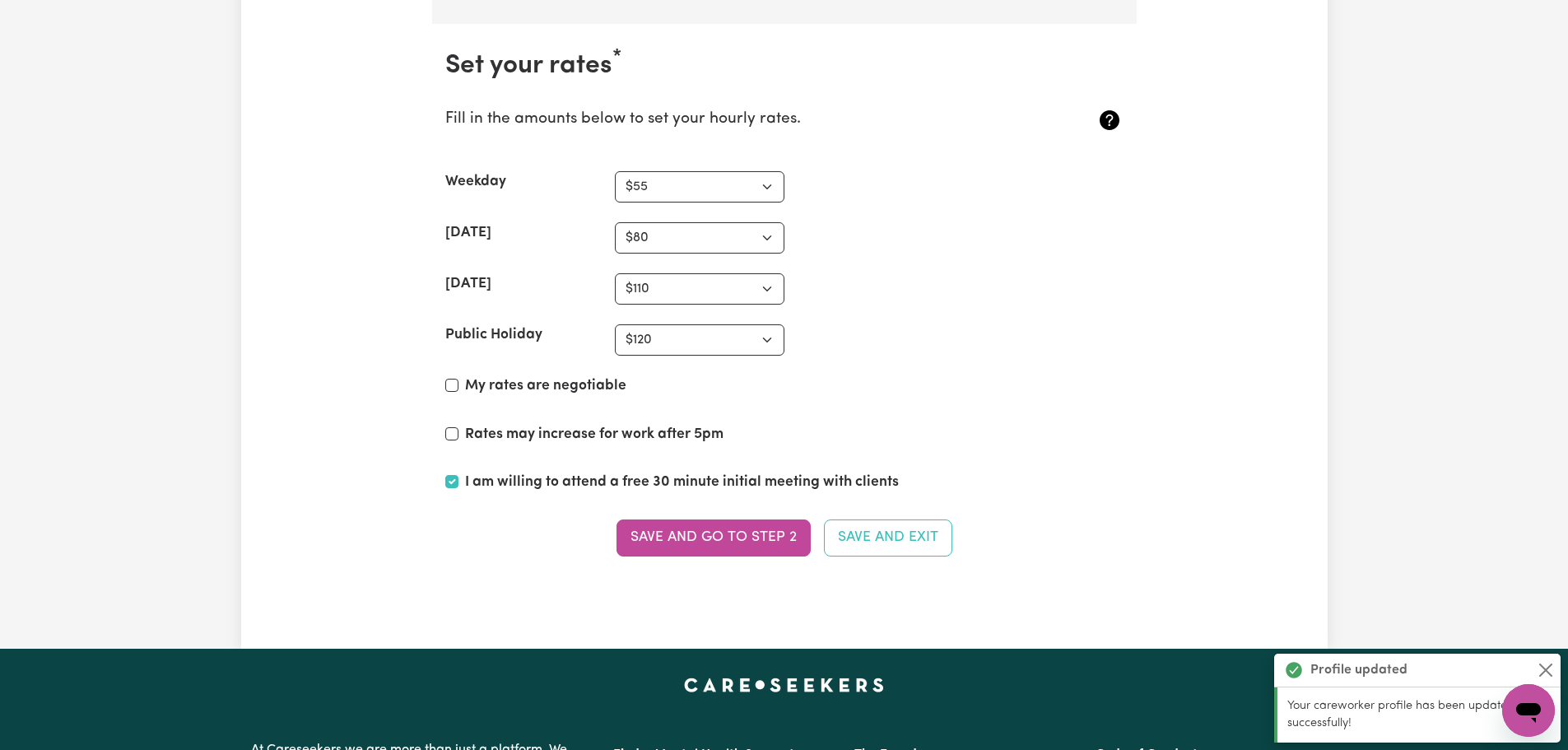
scroll to position [4702, 0]
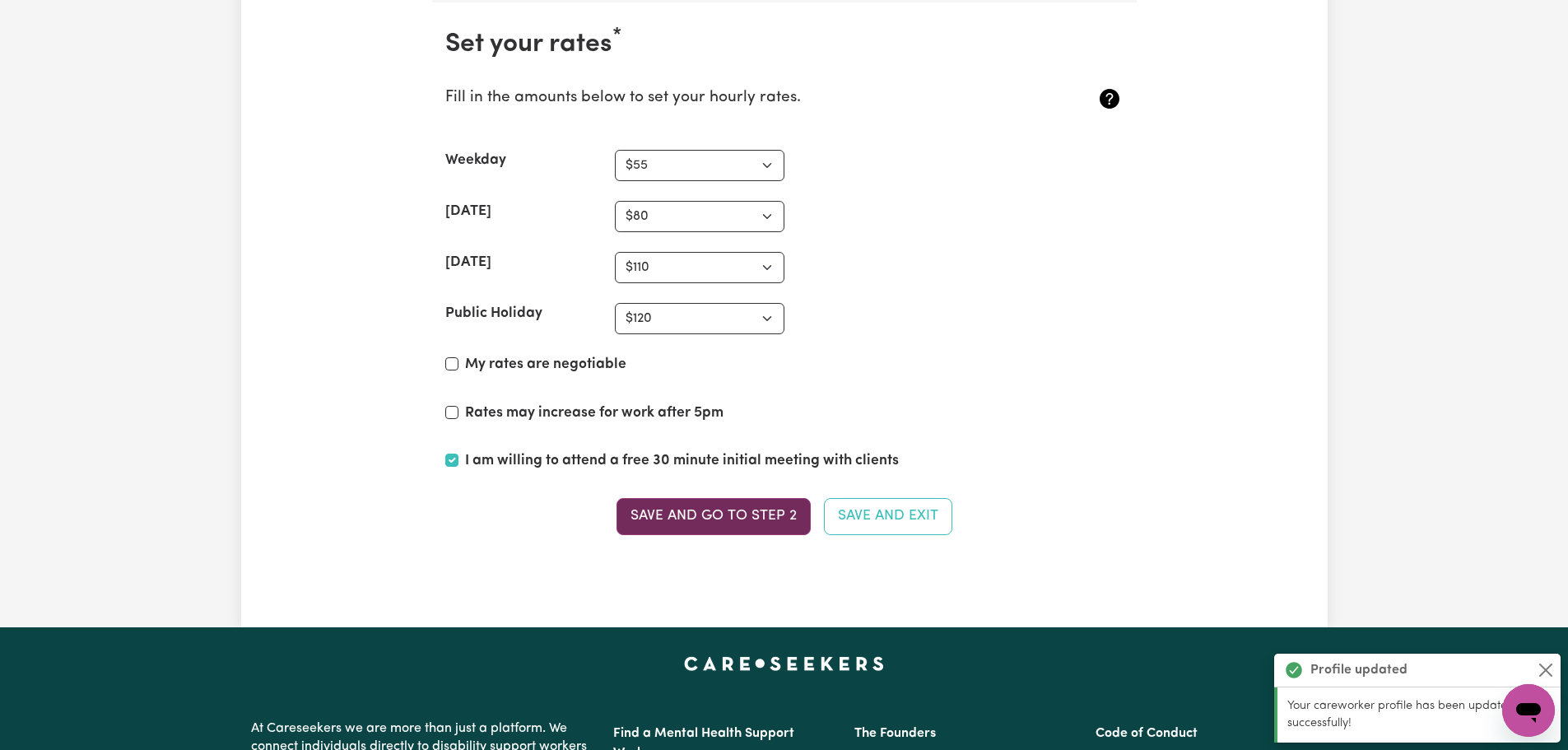
click at [682, 520] on button "Save and go to Step 2" at bounding box center [713, 516] width 194 height 36
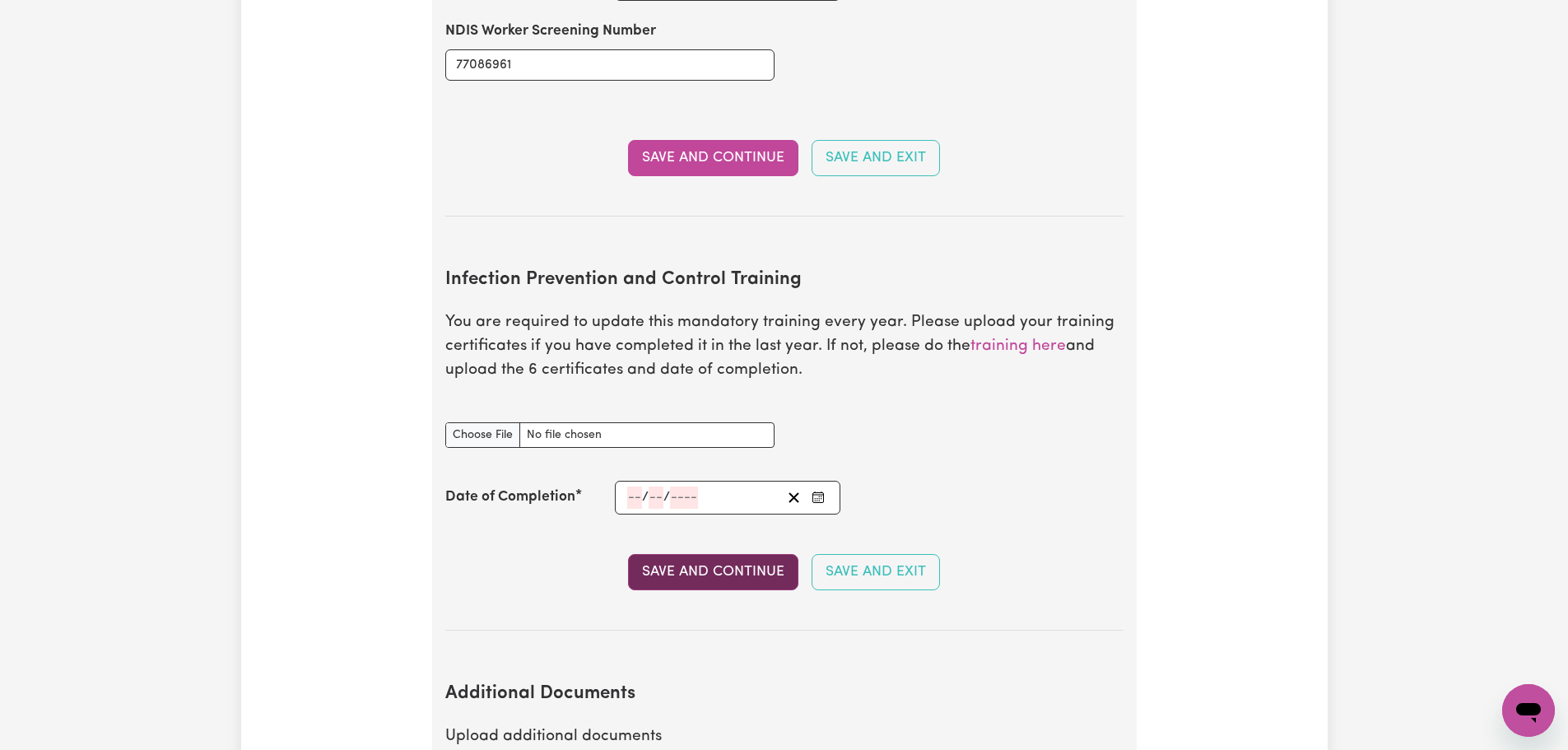
scroll to position [2471, 0]
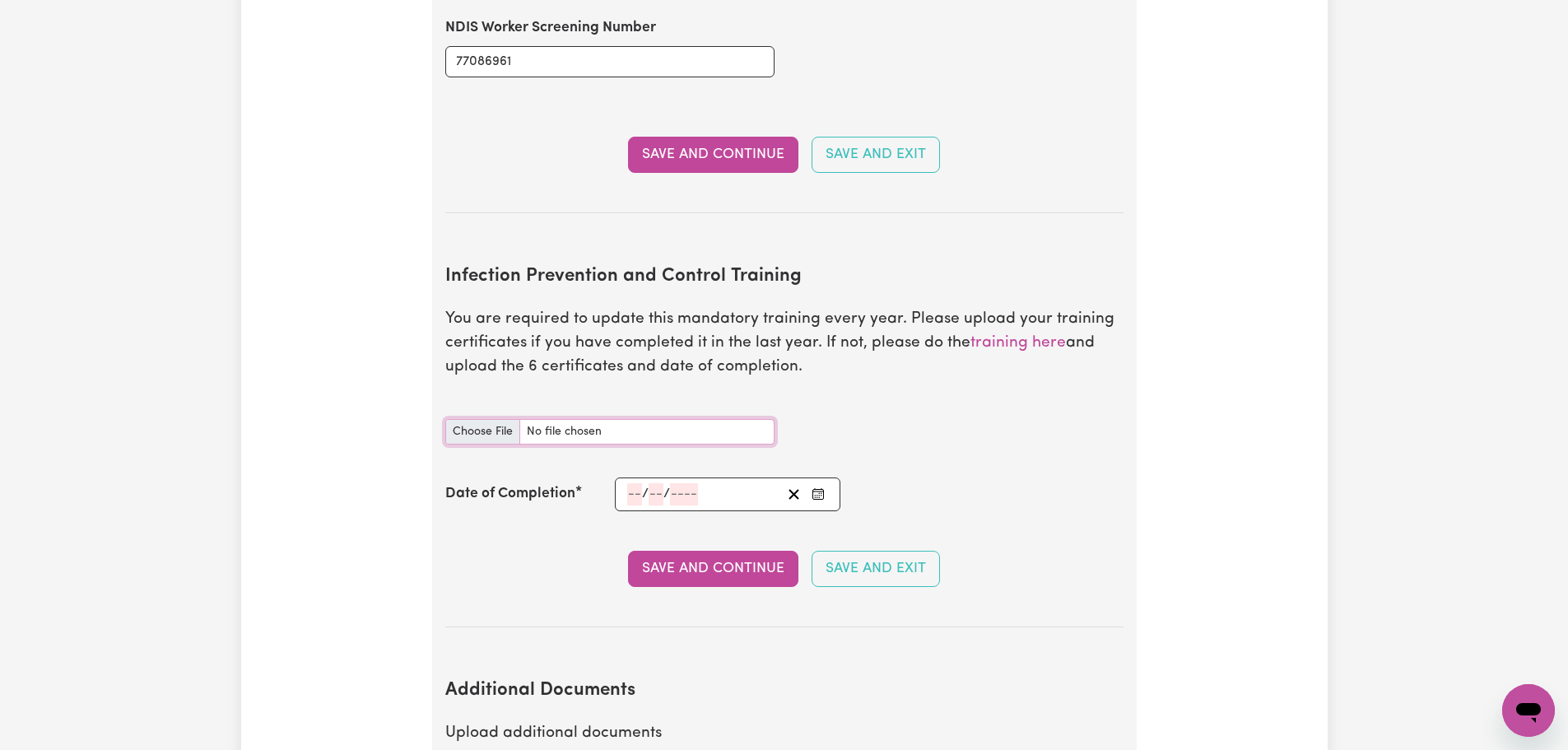
click at [483, 419] on input "Infection Prevention and Control Training document" at bounding box center [610, 432] width 330 height 26
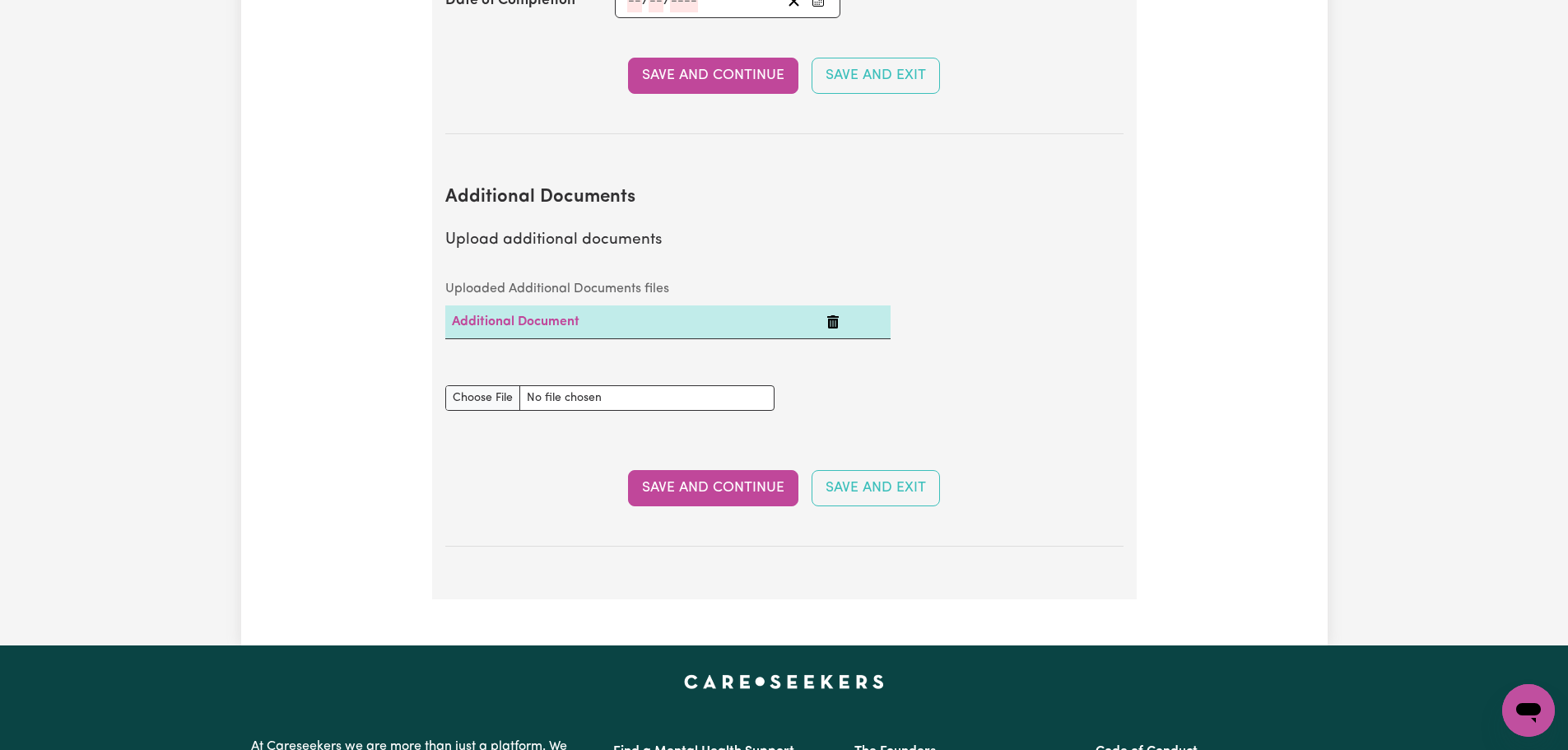
scroll to position [2965, 0]
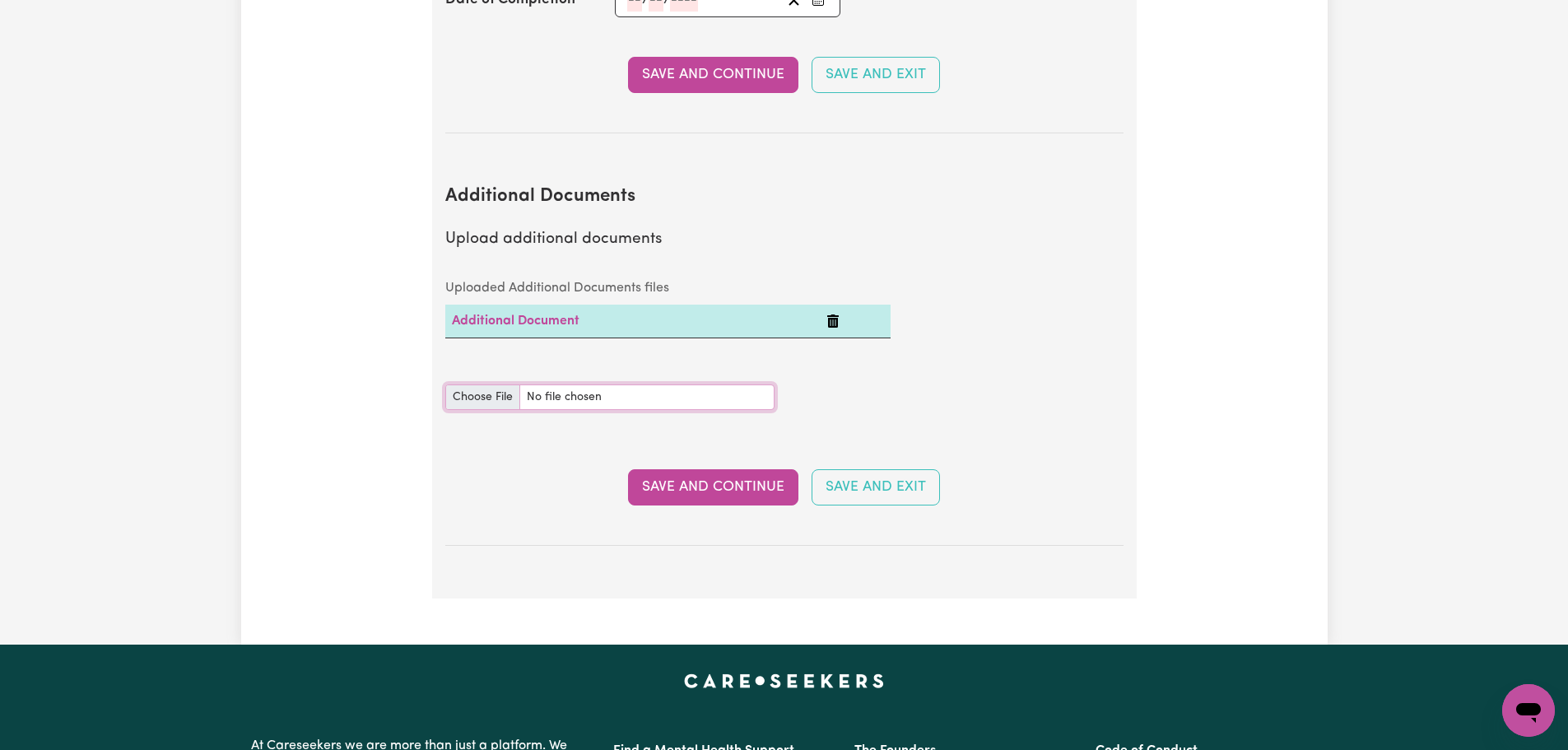
click at [507, 385] on input "Additional Documents document" at bounding box center [610, 398] width 330 height 26
click at [509, 385] on input "Additional Documents document" at bounding box center [610, 398] width 330 height 26
click at [633, 304] on td "Additional Document" at bounding box center [633, 321] width 376 height 33
click at [715, 473] on button "Save and Continue" at bounding box center [713, 487] width 171 height 36
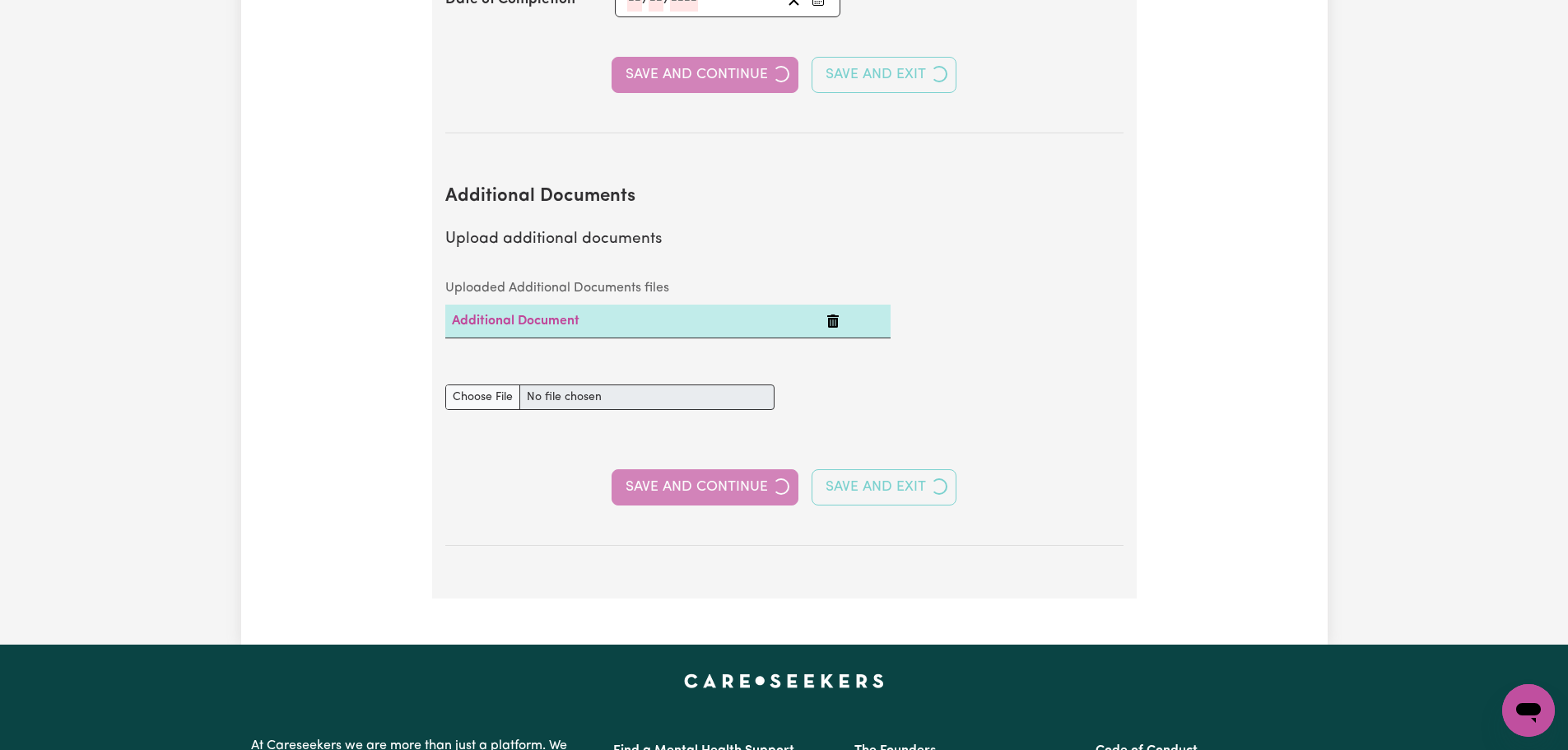
select select "Certificate III (Individual Support)"
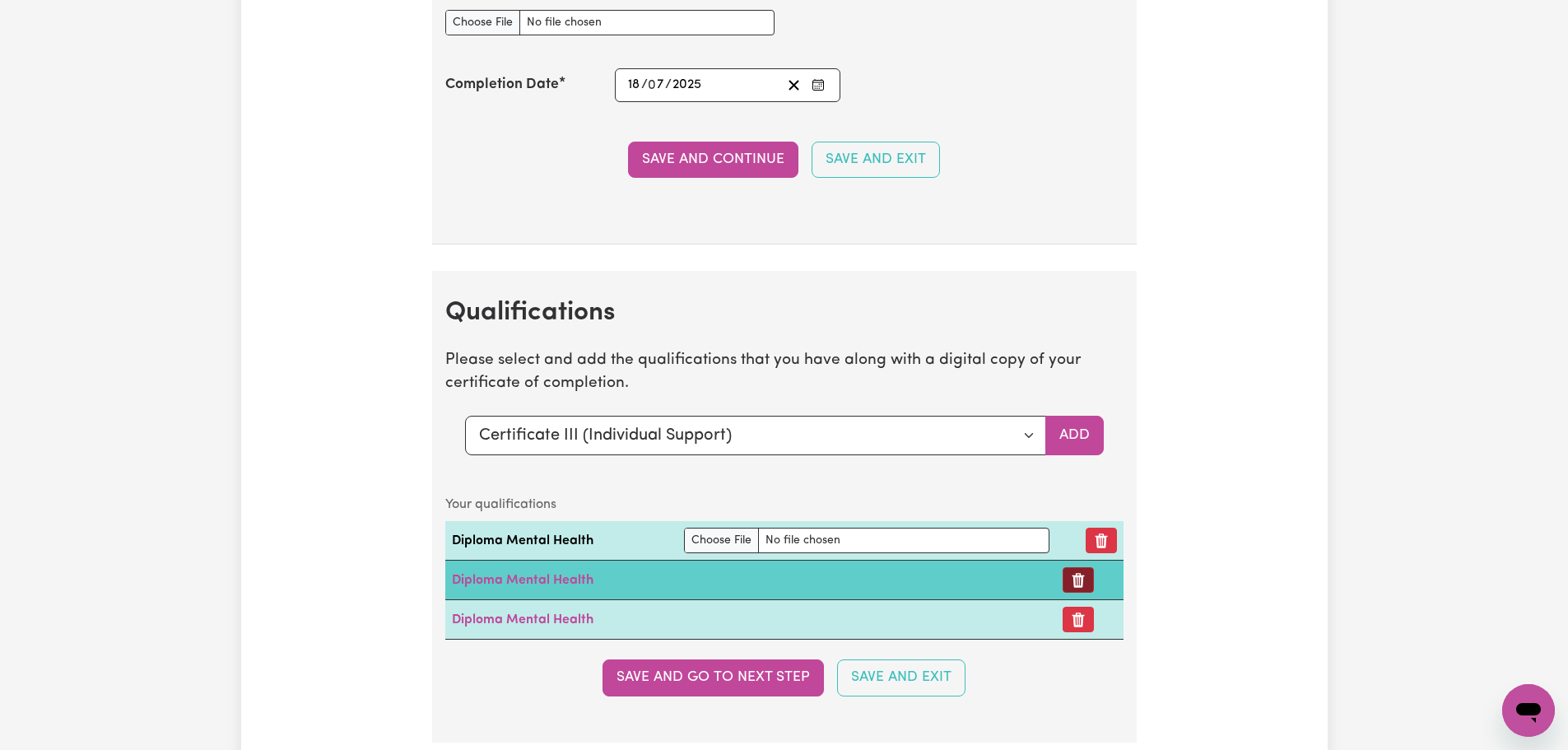
scroll to position [4201, 0]
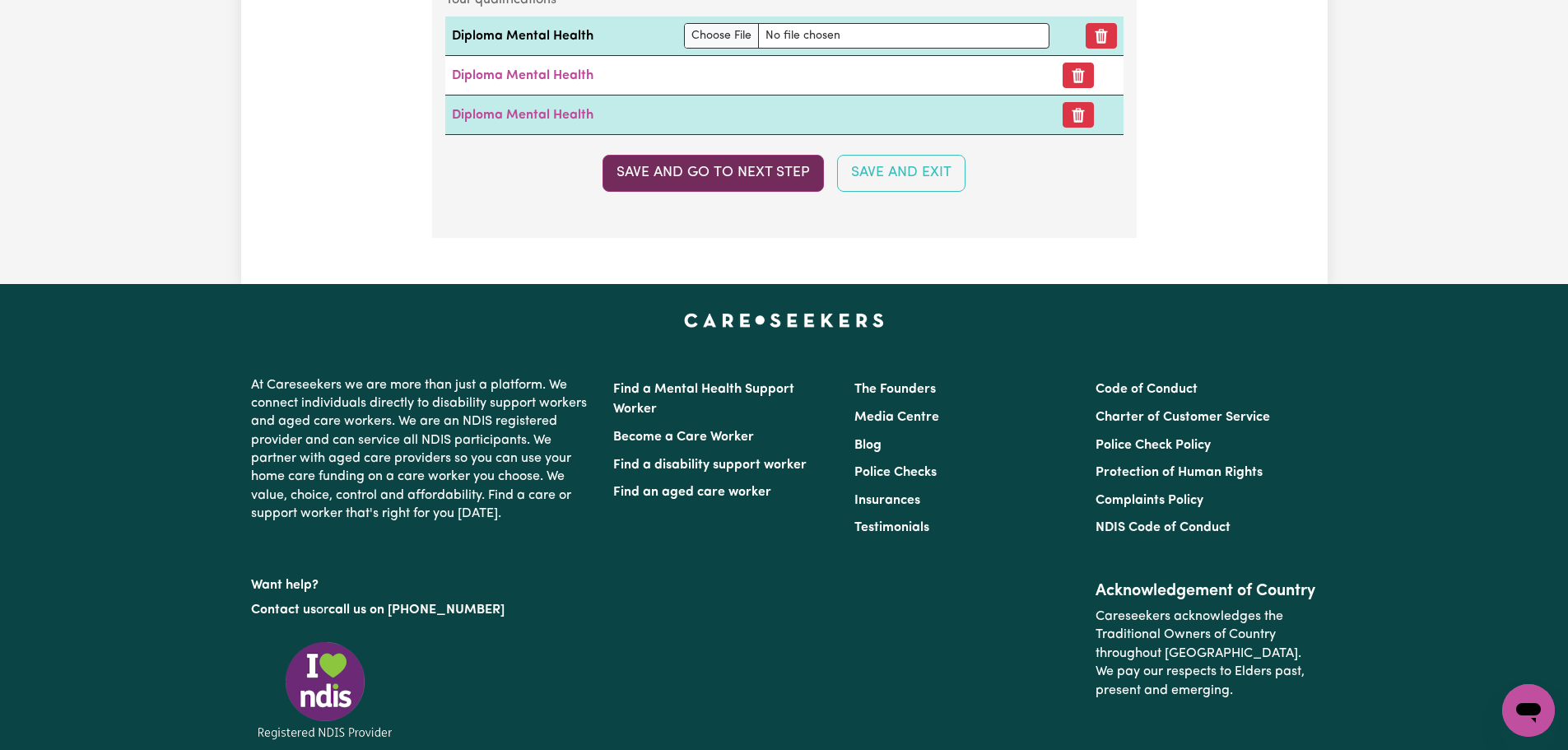
click at [776, 183] on button "Save and go to next step" at bounding box center [713, 173] width 222 height 36
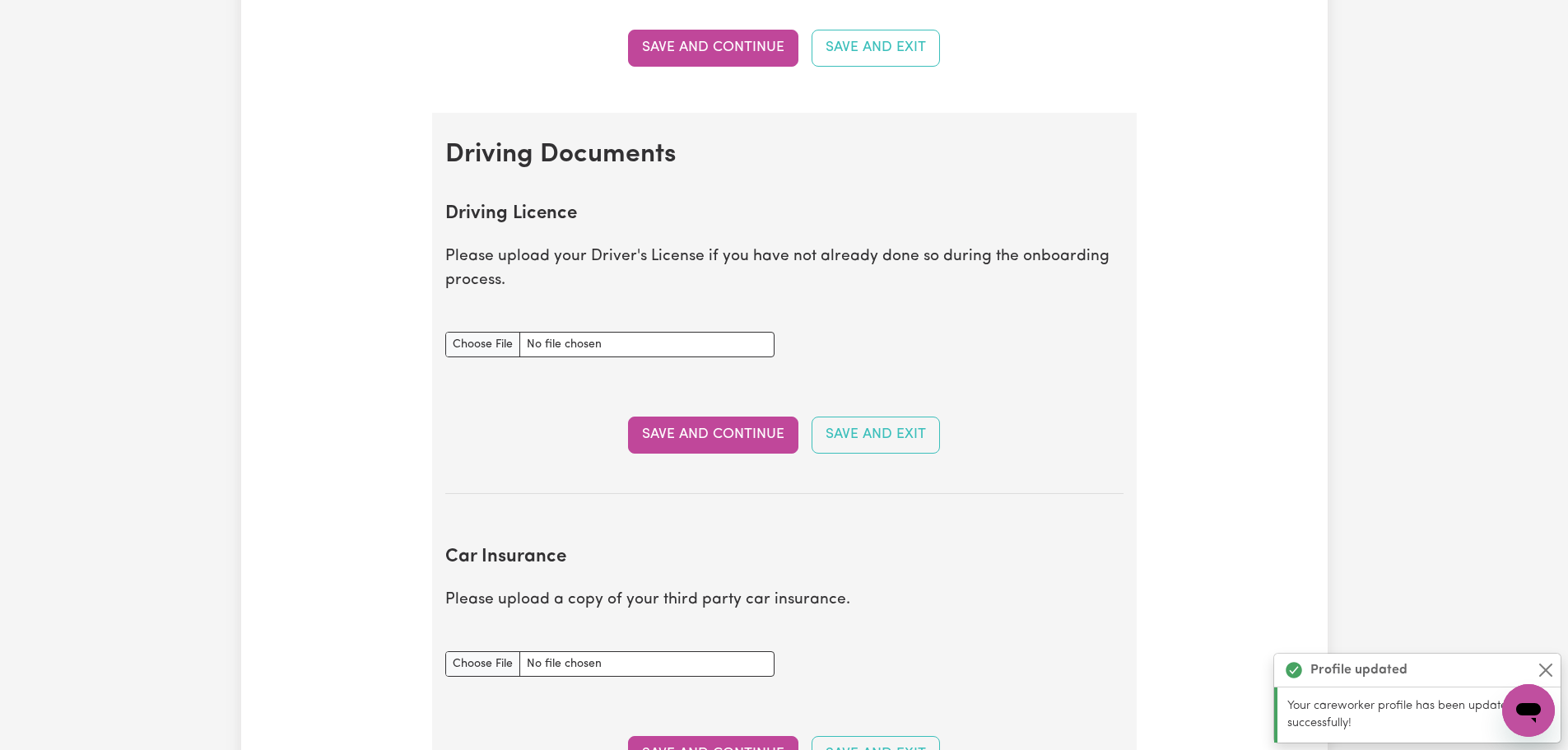
scroll to position [576, 0]
